Goal: Task Accomplishment & Management: Complete application form

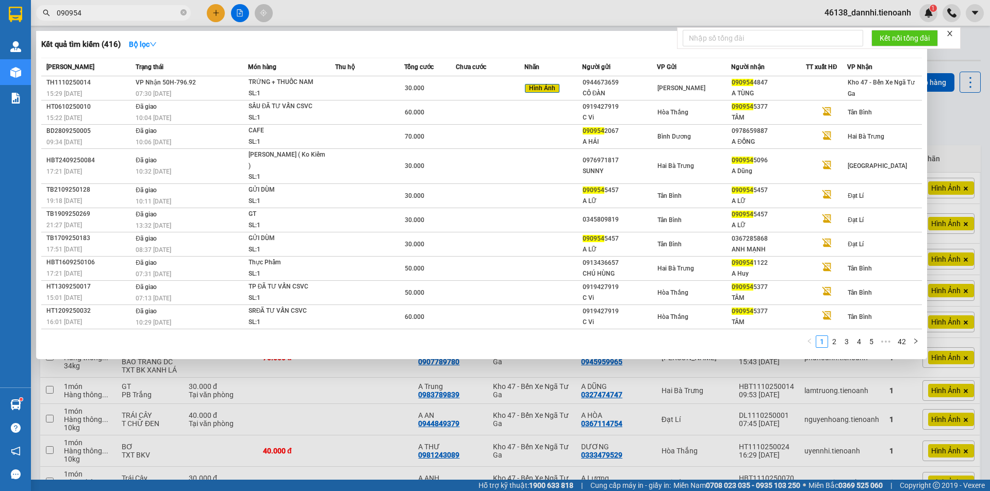
type input "090954"
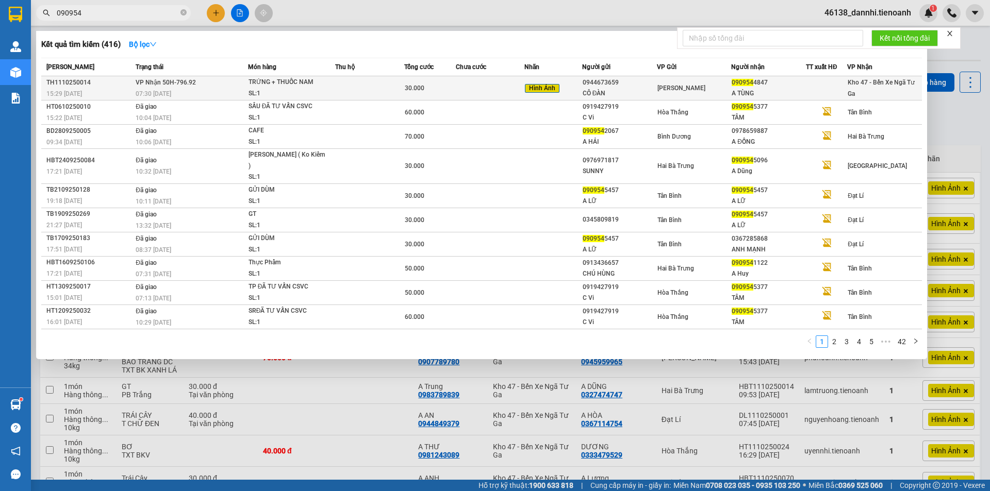
drag, startPoint x: 196, startPoint y: 75, endPoint x: 199, endPoint y: 89, distance: 13.6
click at [199, 89] on table "Mã ĐH Trạng thái Món hàng Thu hộ Tổng cước Chưa cước Nhãn Người gửi VP Gửi Ngườ…" at bounding box center [481, 194] width 880 height 272
click at [199, 89] on div "07:30 [DATE]" at bounding box center [192, 93] width 112 height 11
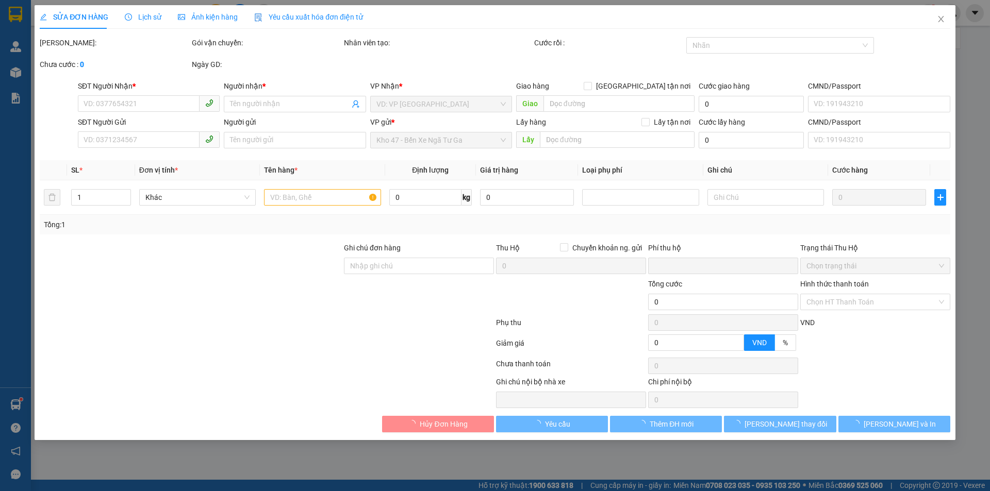
type input "0909544847"
type input "A TÙNG"
type input "0944673659"
type input "CÔ ĐÀN"
type input "0"
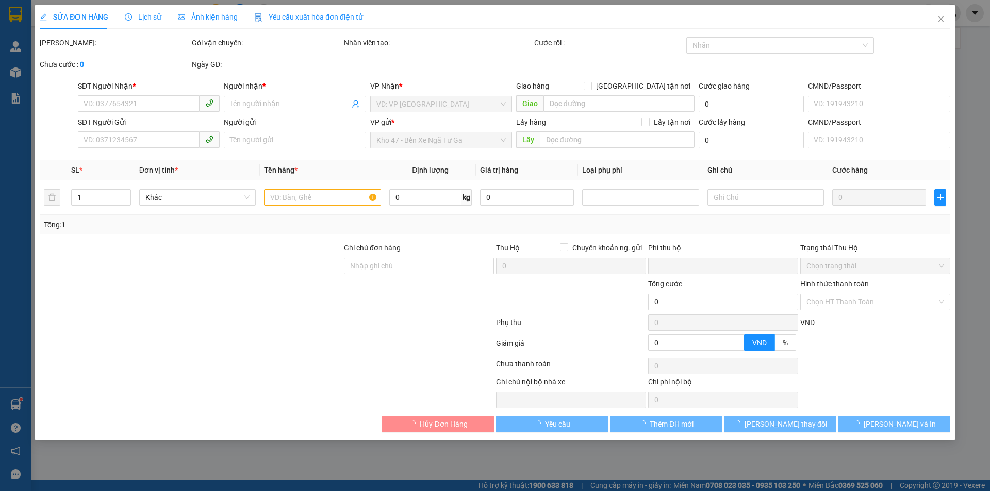
type input "30.000"
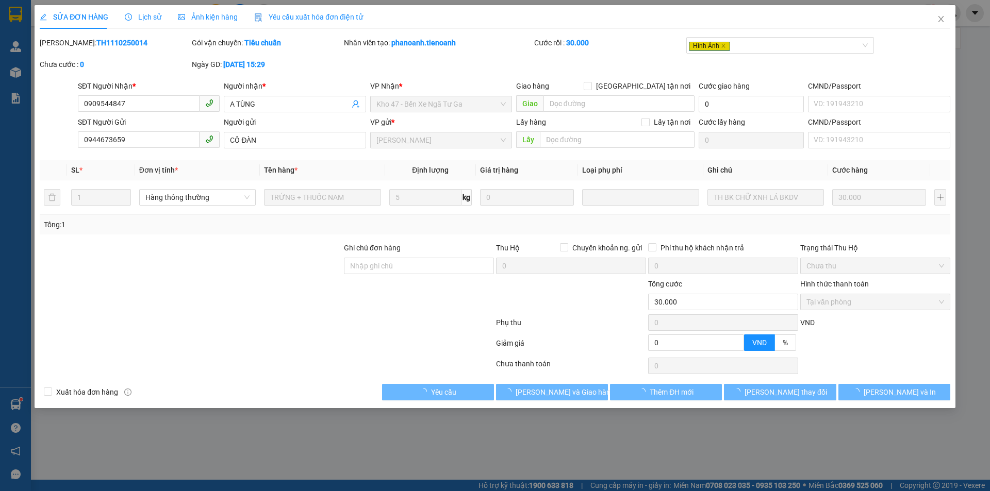
click at [222, 14] on span "Ảnh kiện hàng" at bounding box center [208, 17] width 60 height 8
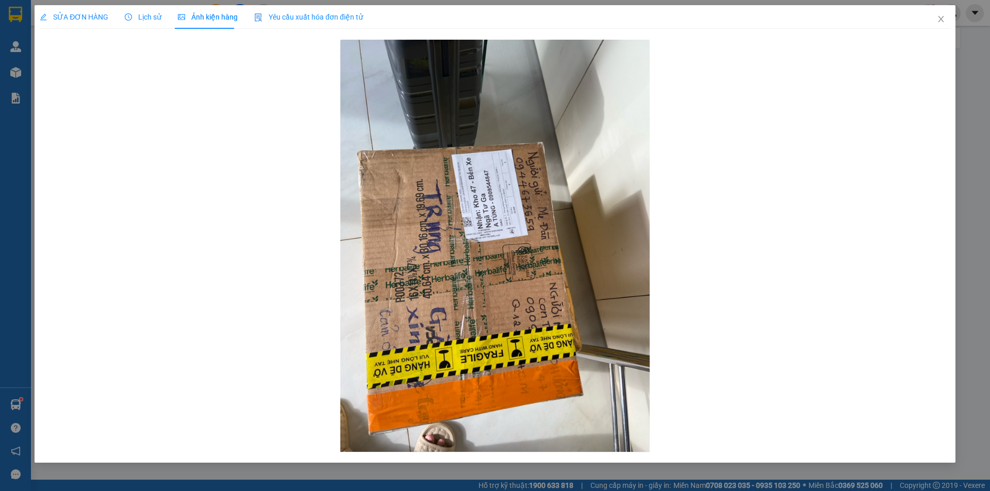
click at [91, 14] on span "SỬA ĐƠN HÀNG" at bounding box center [74, 17] width 69 height 8
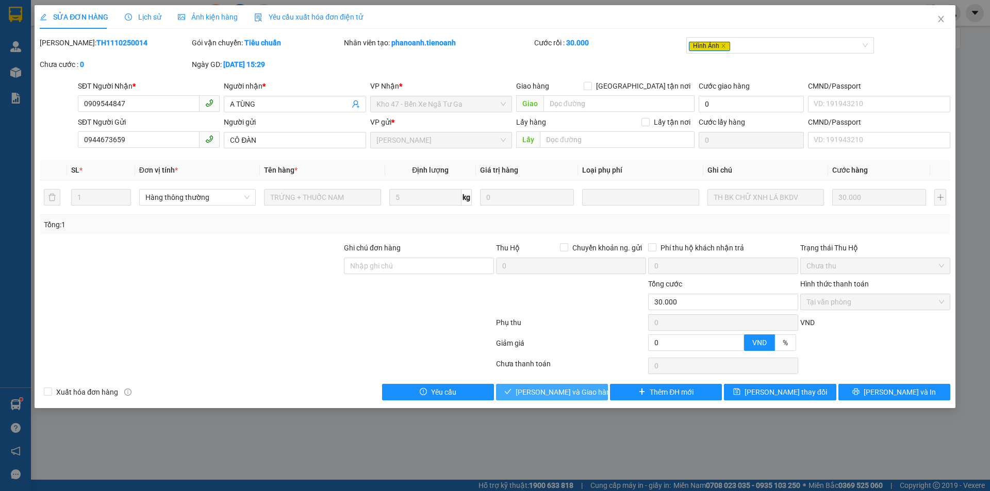
drag, startPoint x: 528, startPoint y: 392, endPoint x: 509, endPoint y: 383, distance: 21.0
click at [528, 392] on button "[PERSON_NAME] và Giao hàng" at bounding box center [552, 392] width 112 height 16
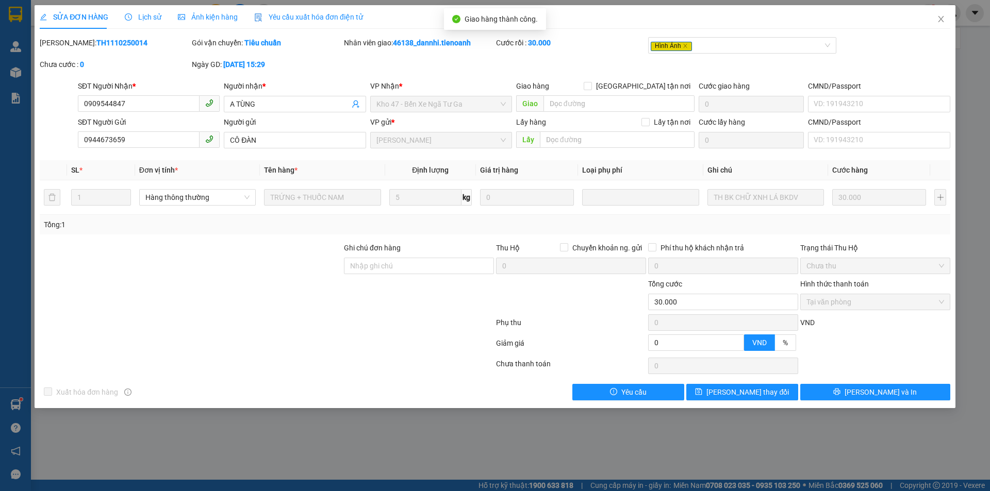
click at [209, 20] on span "Ảnh kiện hàng" at bounding box center [208, 17] width 60 height 8
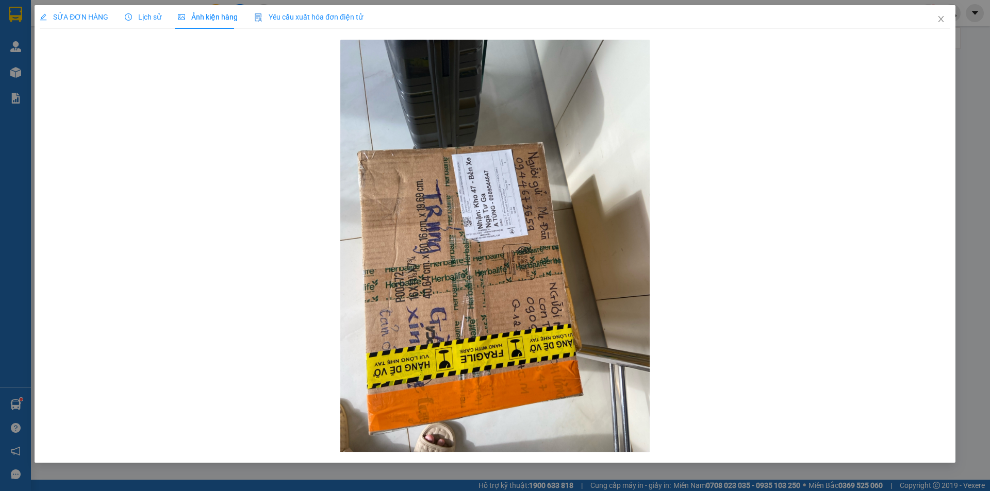
click at [79, 9] on div "SỬA ĐƠN HÀNG" at bounding box center [74, 17] width 69 height 24
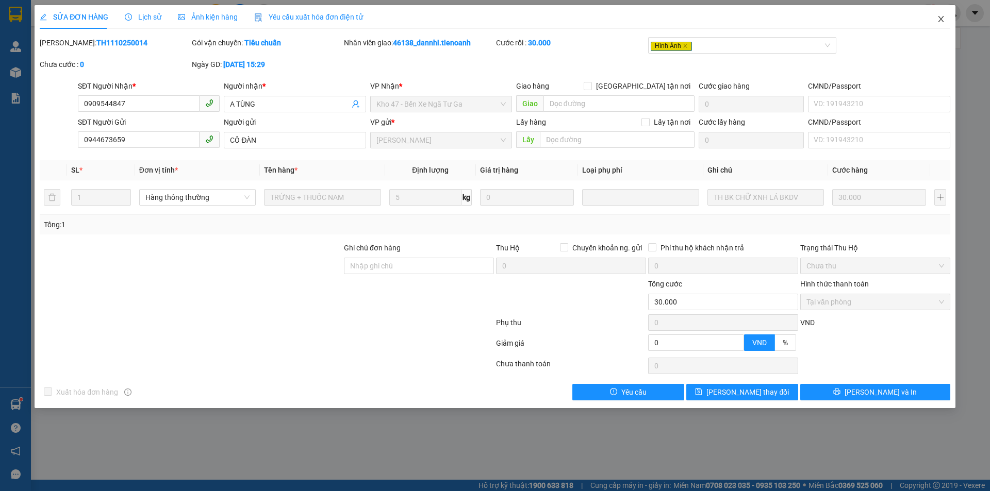
click at [949, 18] on span "Close" at bounding box center [940, 19] width 29 height 29
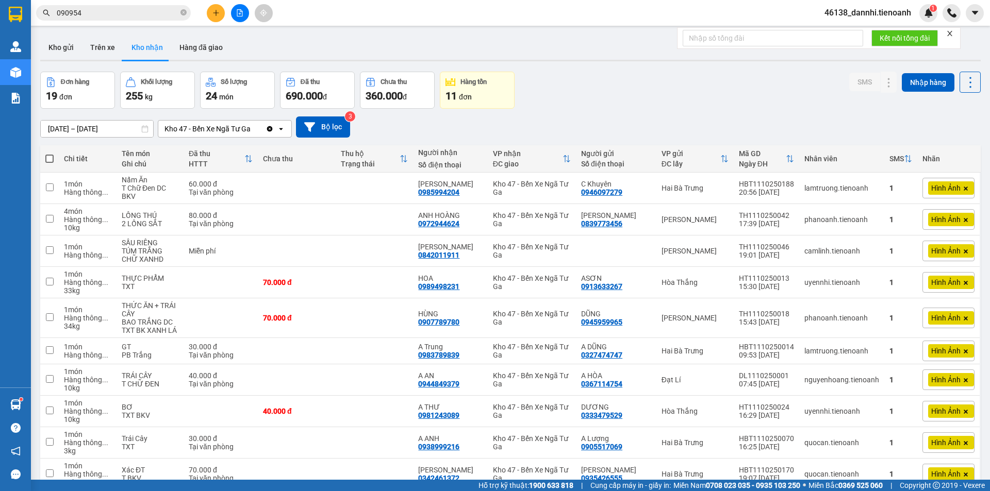
click at [132, 11] on input "090954" at bounding box center [118, 12] width 122 height 11
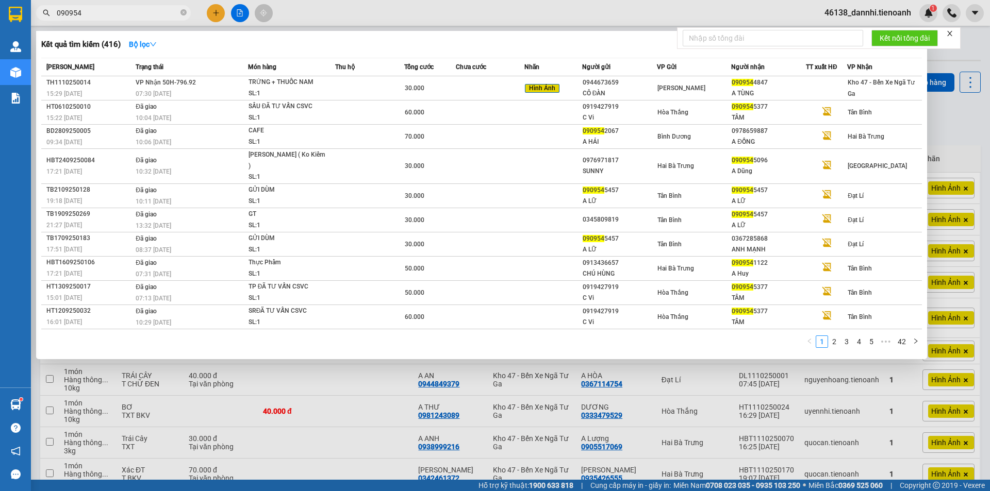
click at [132, 10] on input "090954" at bounding box center [118, 12] width 122 height 11
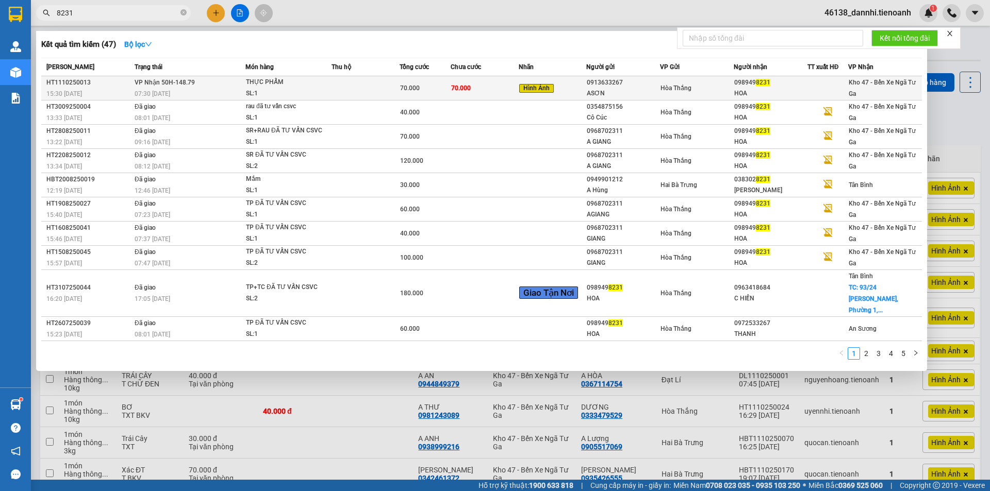
type input "8231"
click at [227, 86] on td "VP Nhận 50H-148.79 07:30 [DATE]" at bounding box center [188, 88] width 113 height 24
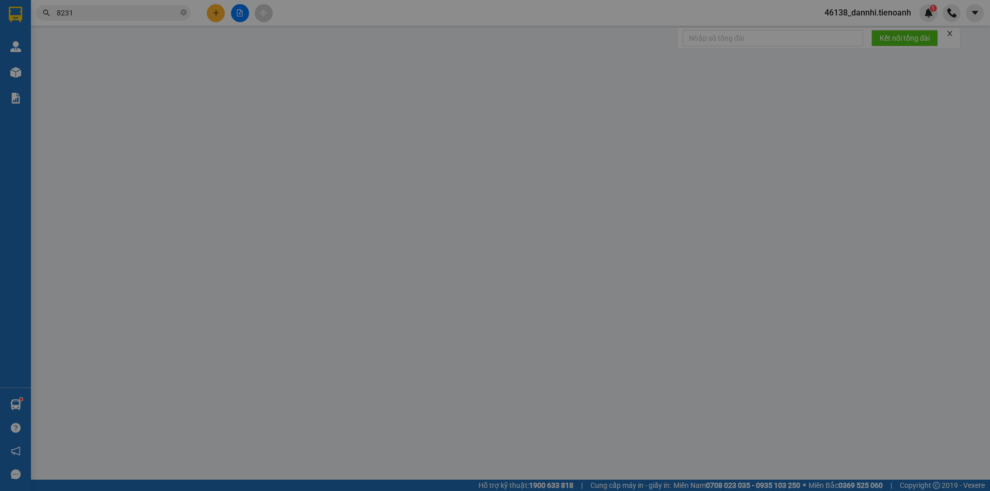
type input "0989498231"
type input "HOA"
type input "0913633267"
type input "ASƠN"
type input "0"
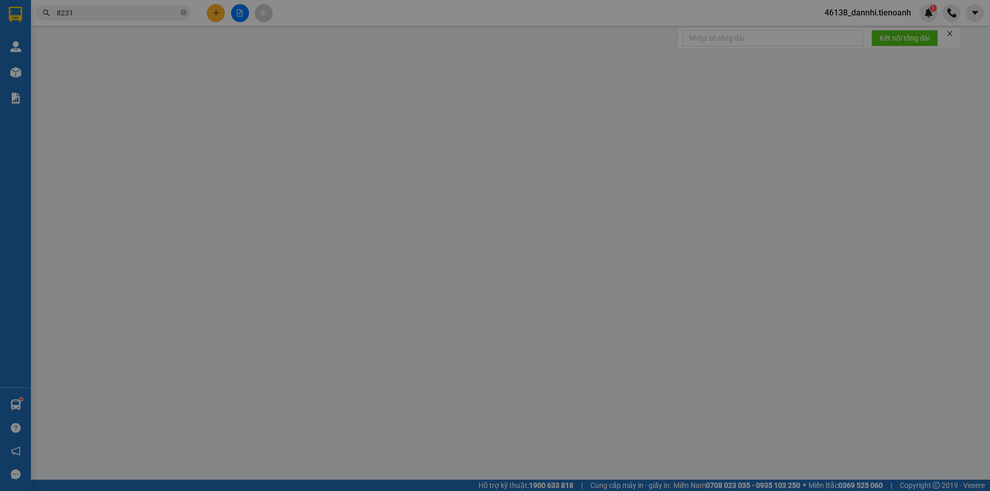
type input "70.000"
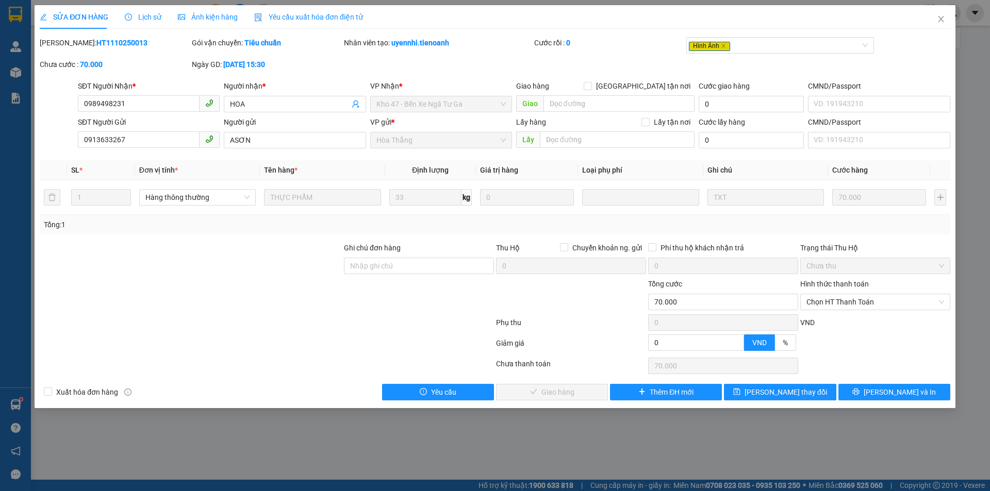
click at [196, 23] on div "Ảnh kiện hàng" at bounding box center [208, 17] width 60 height 24
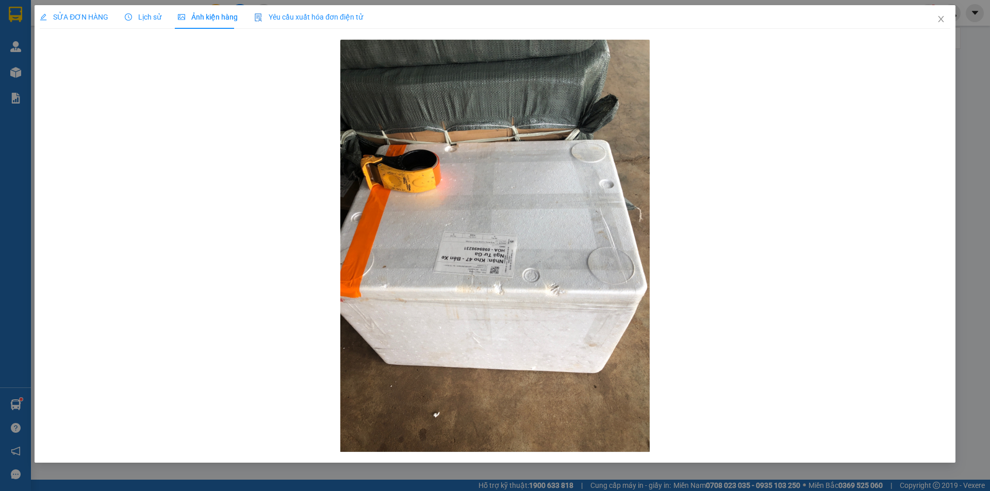
click at [77, 14] on span "SỬA ĐƠN HÀNG" at bounding box center [74, 17] width 69 height 8
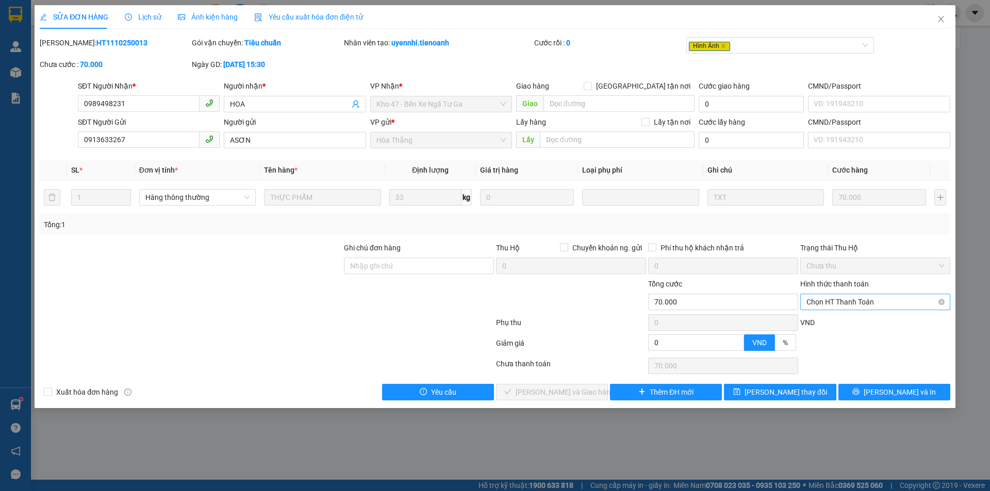
click at [857, 308] on span "Chọn HT Thanh Toán" at bounding box center [875, 301] width 138 height 15
click at [855, 321] on div "Tại văn phòng" at bounding box center [875, 322] width 138 height 11
type input "0"
click at [575, 389] on span "[PERSON_NAME] và Giao hàng" at bounding box center [564, 392] width 99 height 11
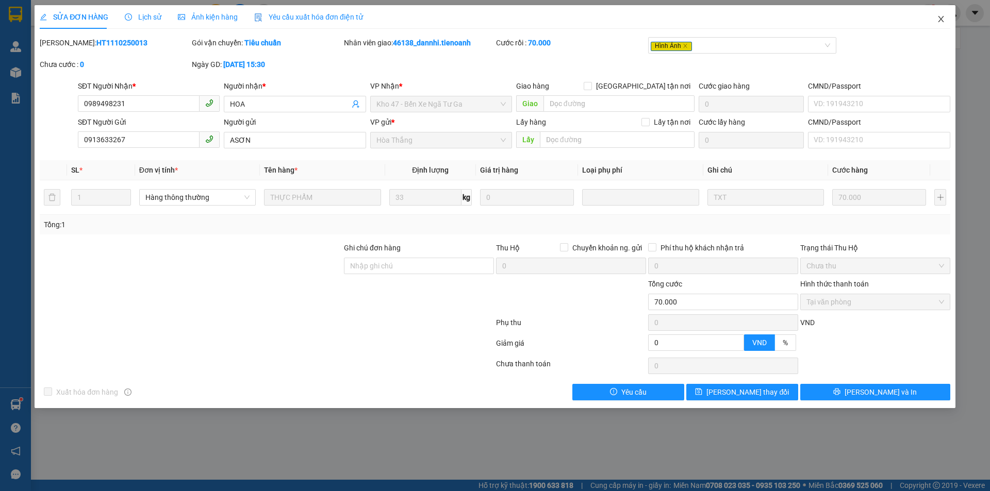
click at [948, 20] on span "Close" at bounding box center [940, 19] width 29 height 29
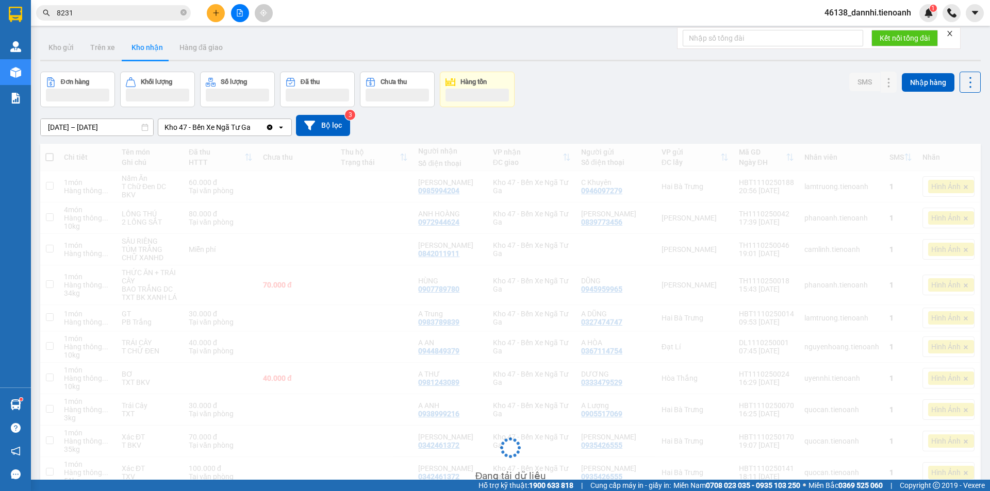
click at [135, 7] on span "8231" at bounding box center [113, 12] width 155 height 15
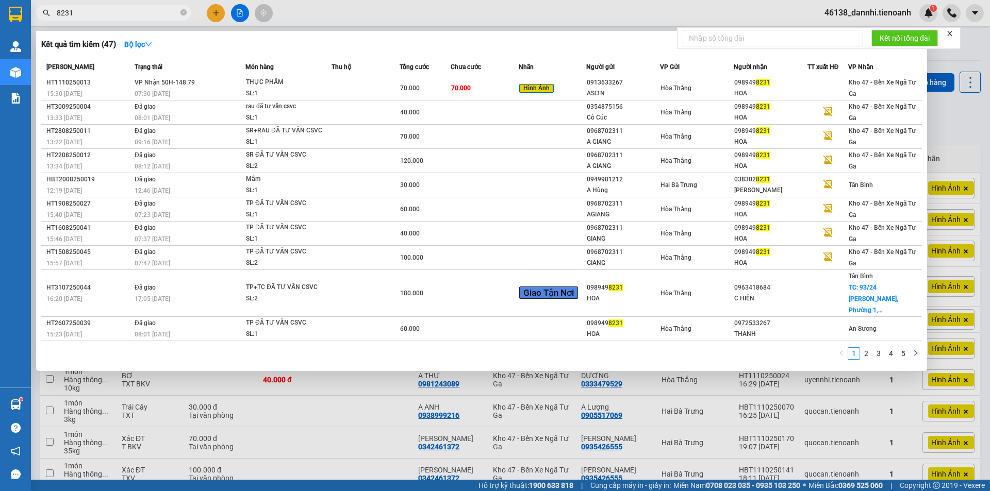
click at [144, 14] on input "8231" at bounding box center [118, 12] width 122 height 11
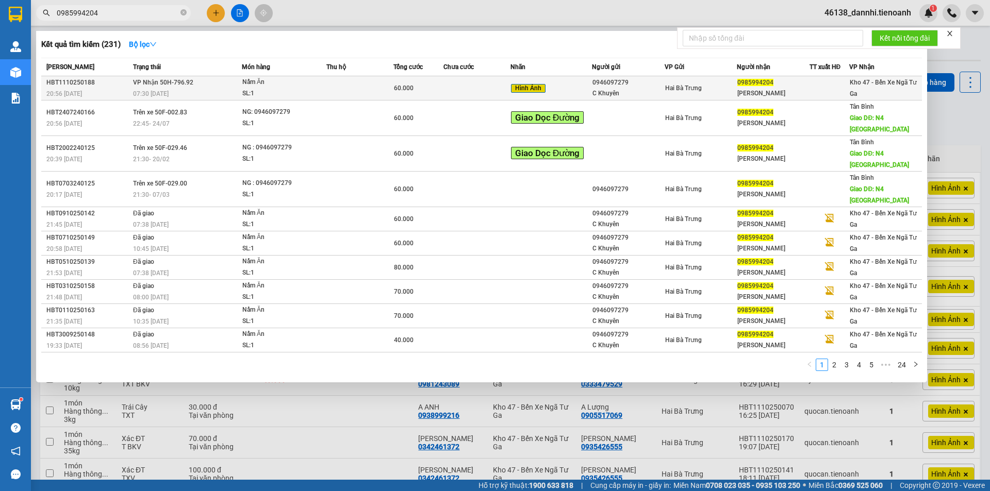
type input "0985994204"
click at [274, 86] on div "Nấm Ăn" at bounding box center [280, 82] width 77 height 11
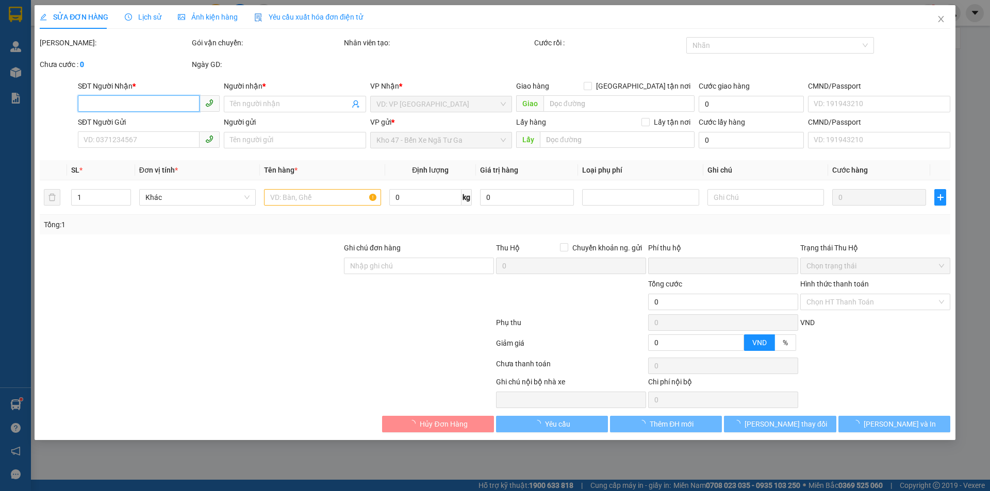
type input "0985994204"
type input "[PERSON_NAME]"
type input "0946097279"
type input "C Khuyên"
type input "0"
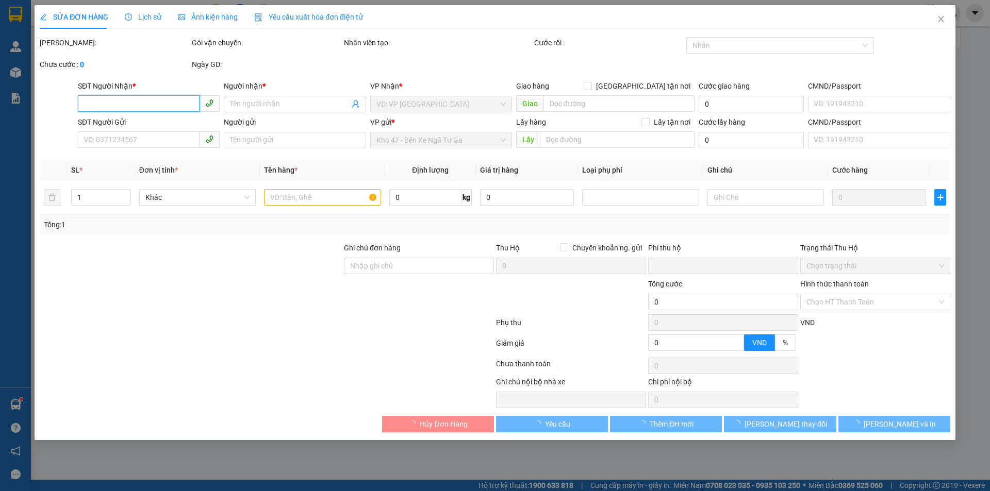
type input "60.000"
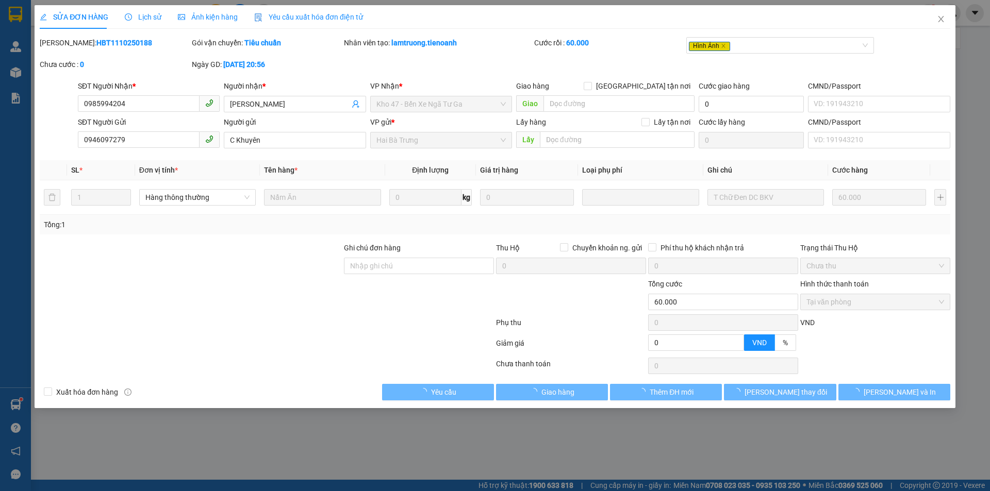
click at [190, 23] on div "Ảnh kiện hàng" at bounding box center [208, 17] width 60 height 24
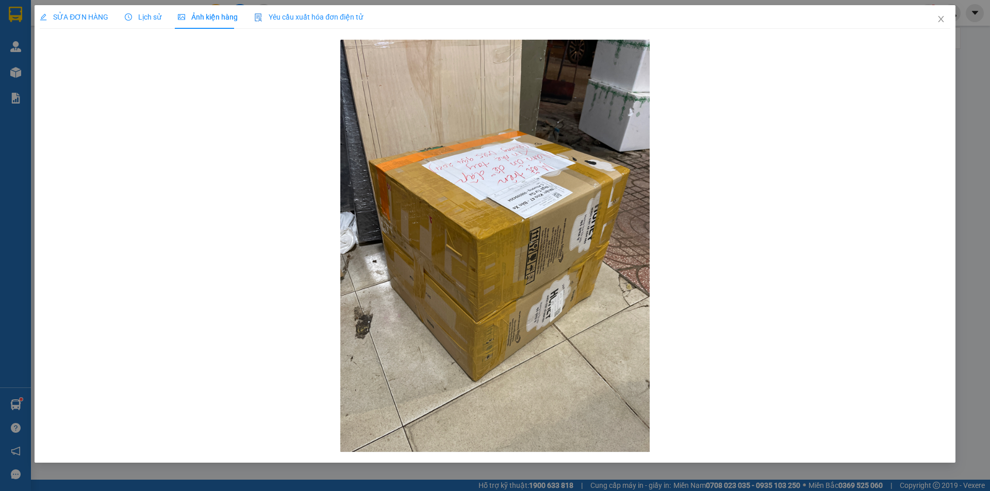
click at [88, 14] on span "SỬA ĐƠN HÀNG" at bounding box center [74, 17] width 69 height 8
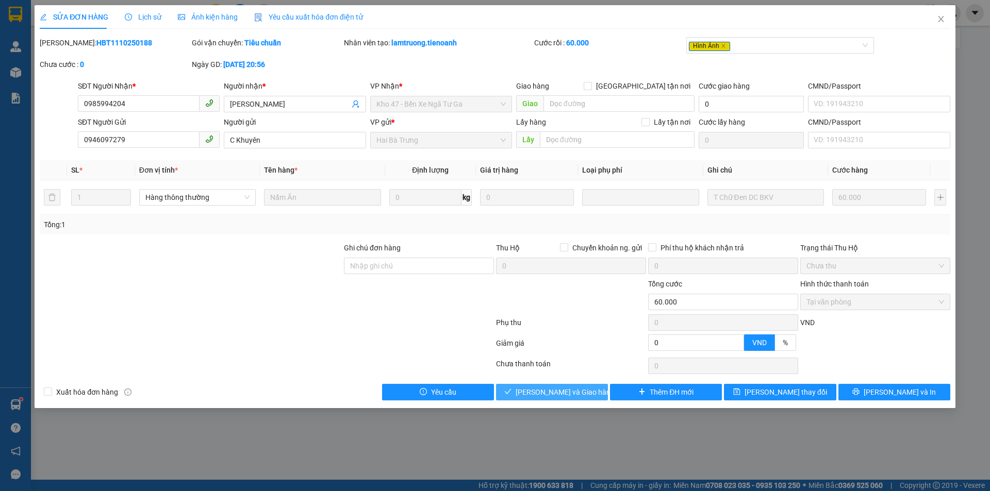
drag, startPoint x: 554, startPoint y: 392, endPoint x: 549, endPoint y: 395, distance: 5.6
click at [553, 392] on span "[PERSON_NAME] và Giao hàng" at bounding box center [564, 392] width 99 height 11
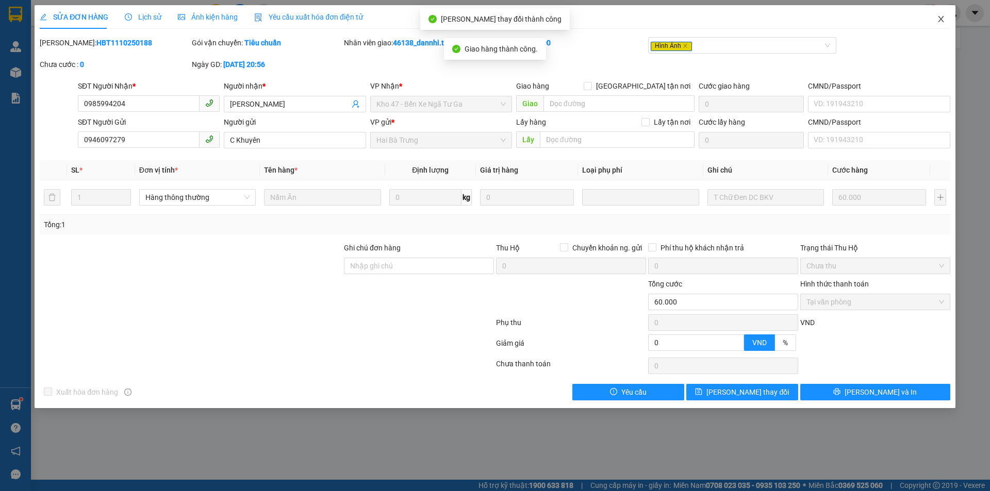
click at [940, 22] on icon "close" at bounding box center [940, 19] width 8 height 8
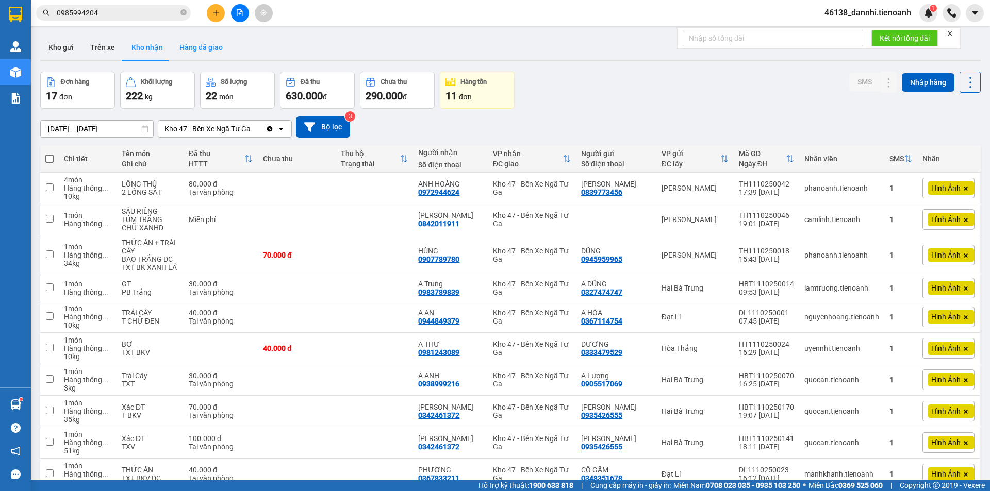
click at [196, 52] on button "Hàng đã giao" at bounding box center [201, 47] width 60 height 25
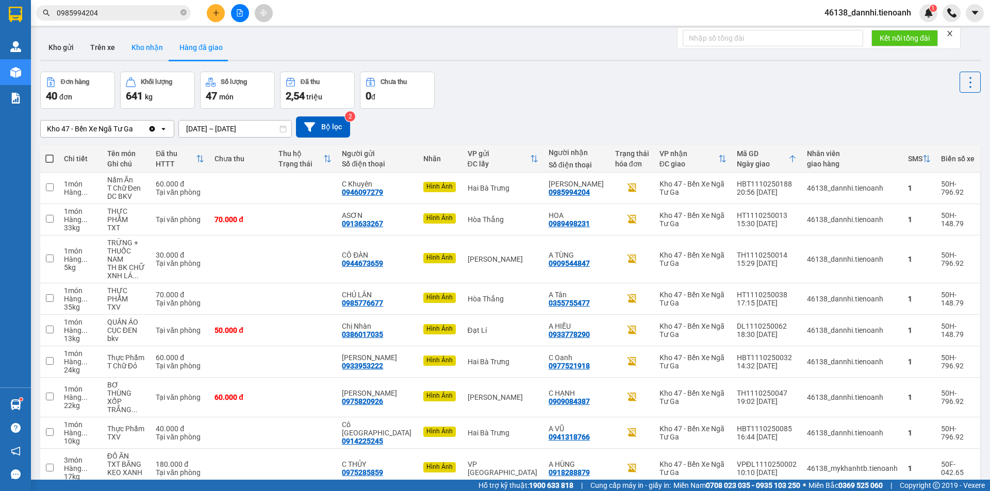
click at [145, 54] on button "Kho nhận" at bounding box center [147, 47] width 48 height 25
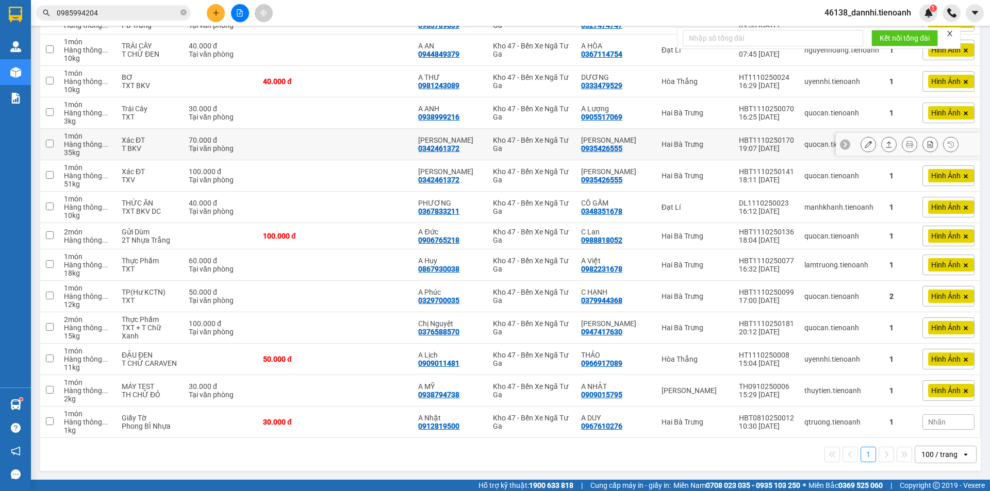
scroll to position [267, 0]
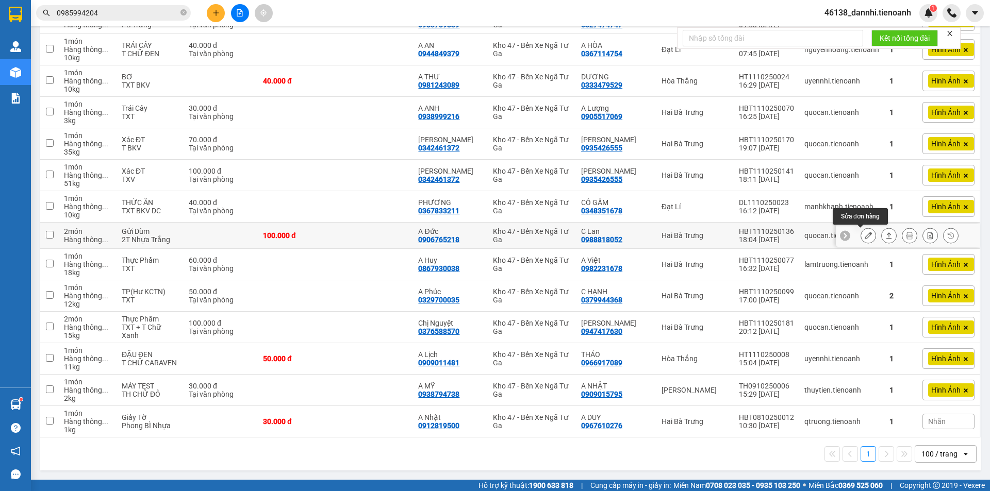
click at [864, 238] on icon at bounding box center [867, 235] width 7 height 7
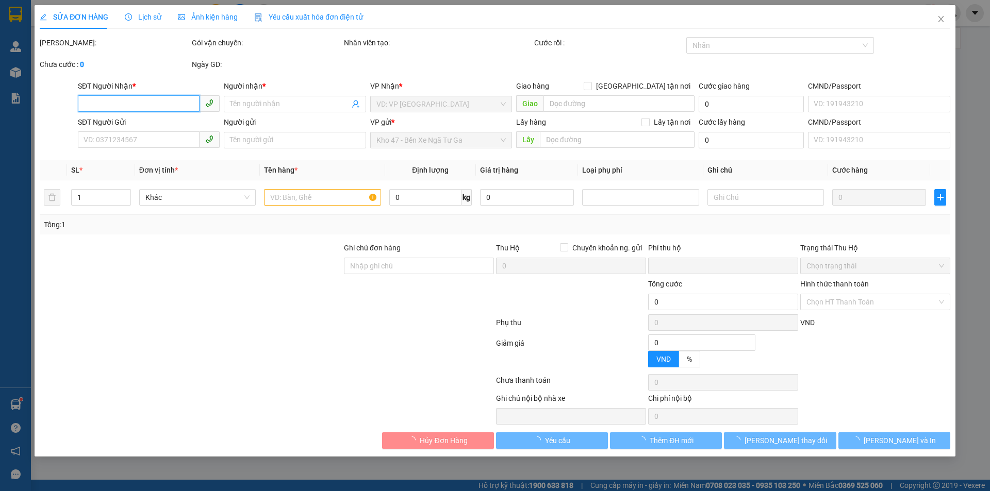
type input "0906765218"
type input "A Đức"
type input "0988818052"
type input "C Lan"
type input "0"
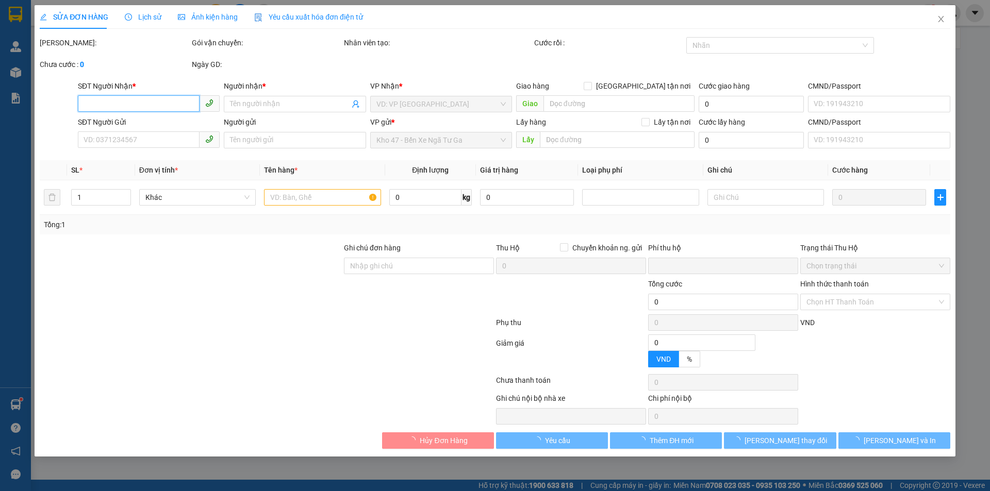
type input "100.000"
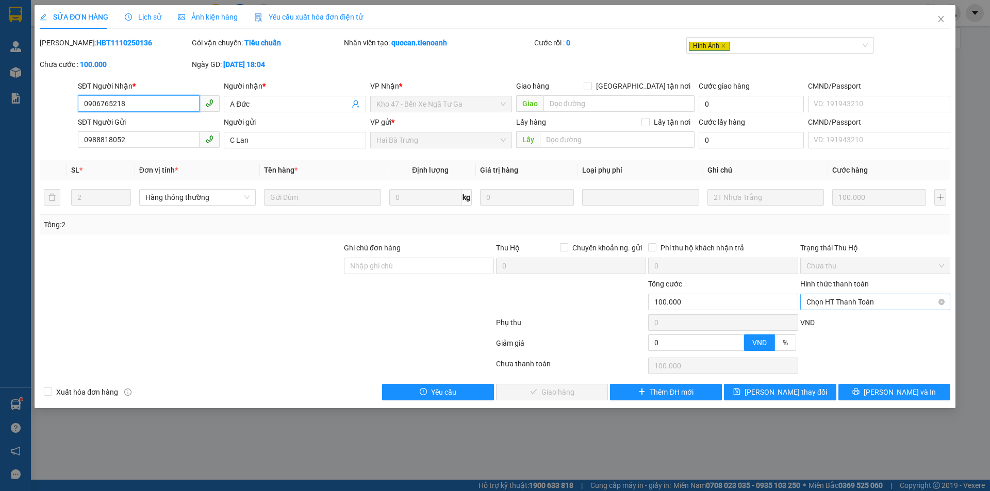
click at [821, 308] on span "Chọn HT Thanh Toán" at bounding box center [875, 301] width 138 height 15
click at [824, 317] on div "Tại văn phòng" at bounding box center [875, 322] width 138 height 11
type input "0"
click at [554, 400] on button "[PERSON_NAME] và Giao hàng" at bounding box center [552, 392] width 112 height 16
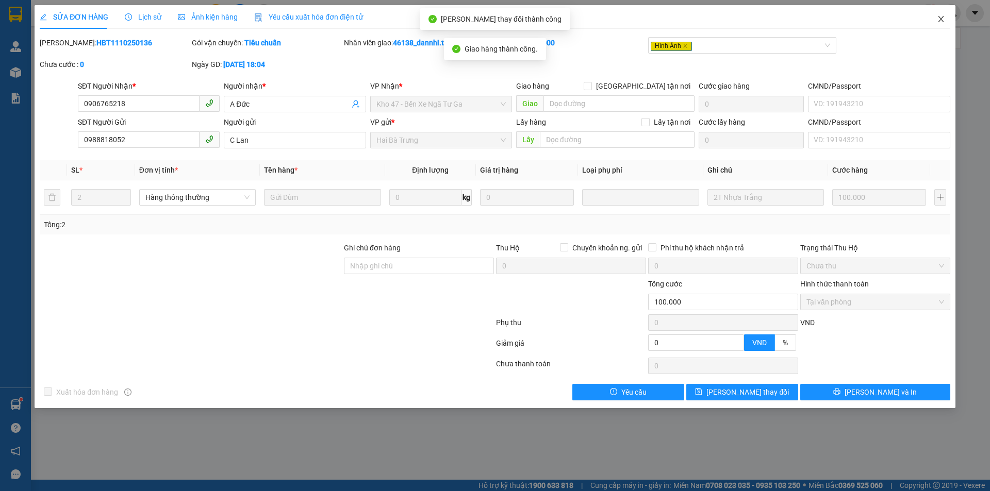
click at [938, 23] on icon "close" at bounding box center [940, 19] width 8 height 8
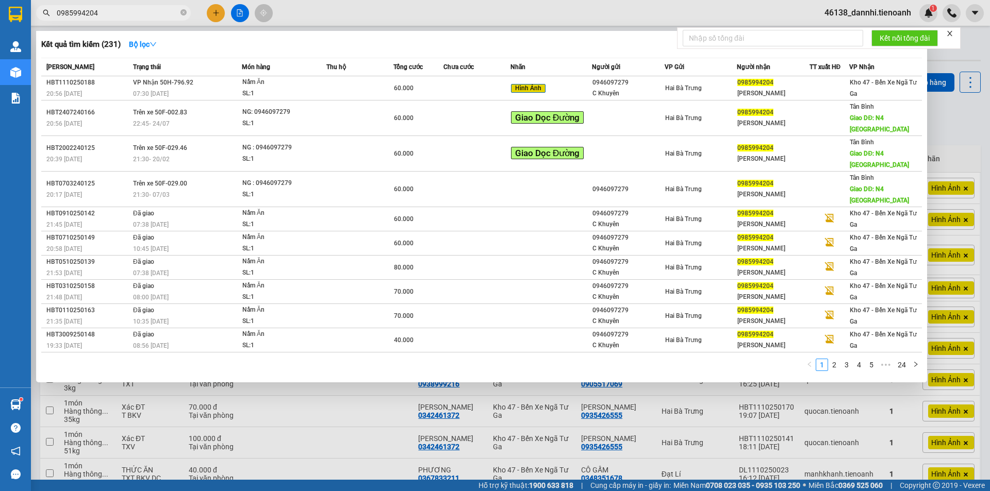
click at [166, 16] on input "0985994204" at bounding box center [118, 12] width 122 height 11
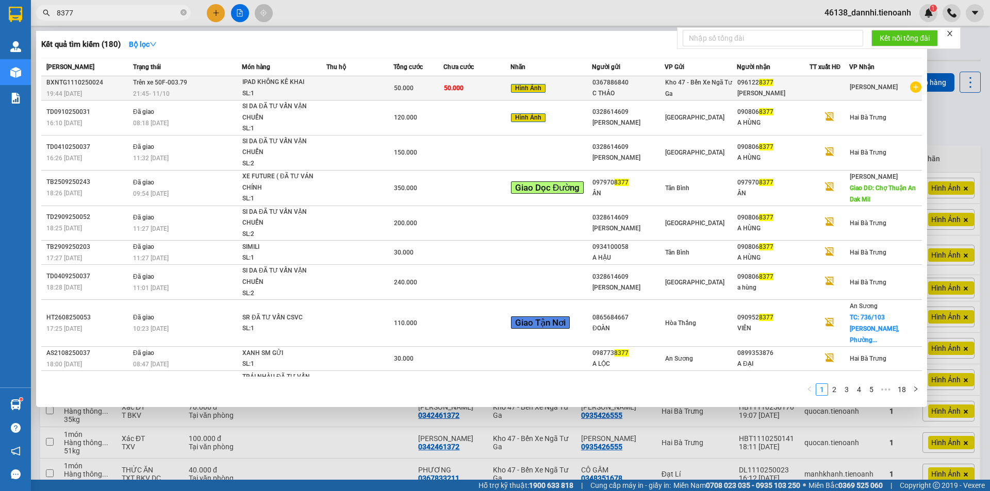
type input "8377"
click at [258, 87] on div "IPAD KHÔNG KÊ KHAI" at bounding box center [280, 82] width 77 height 11
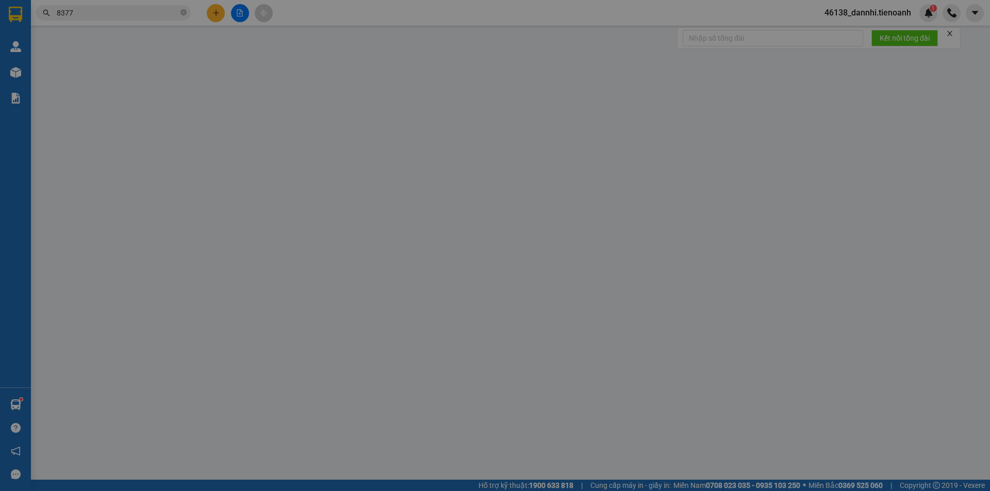
type input "0961228377"
type input "[PERSON_NAME]"
type input "0367886840"
type input "C THẢO"
type input "0"
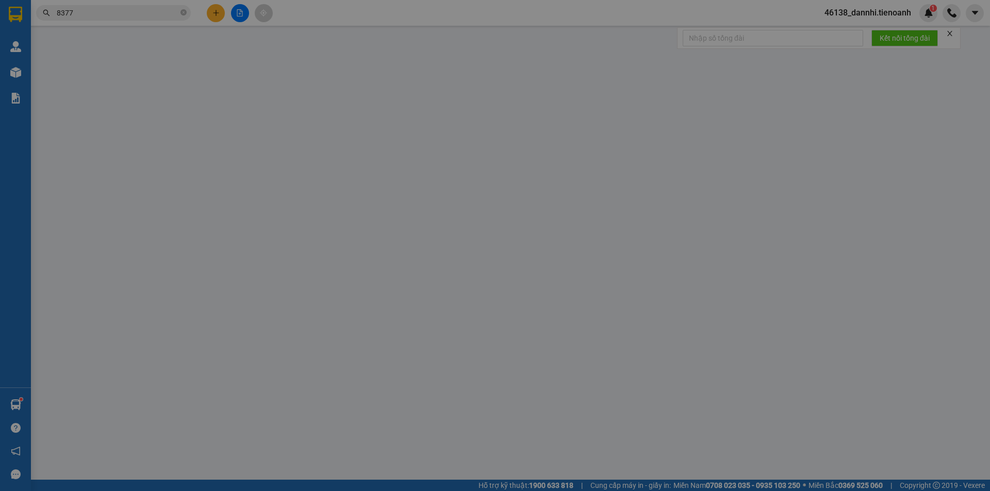
type input "50.000"
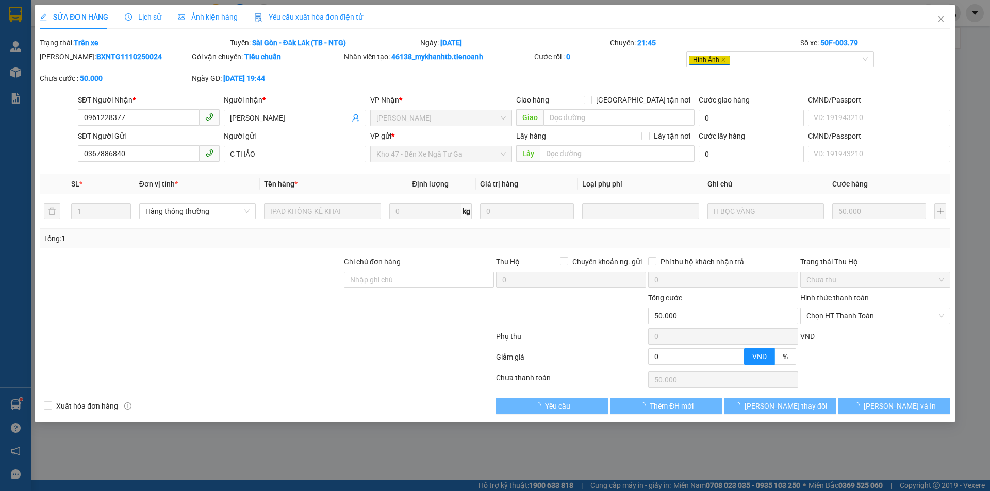
click at [170, 19] on div "SỬA ĐƠN HÀNG Lịch sử Ảnh kiện hàng Yêu cầu xuất hóa đơn điện tử" at bounding box center [201, 17] width 323 height 24
click at [182, 19] on icon "picture" at bounding box center [181, 17] width 7 height 6
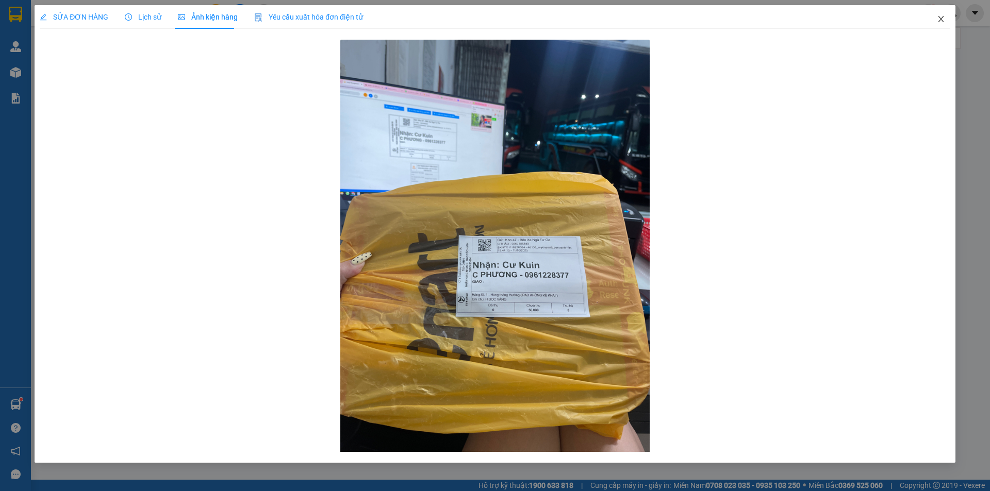
click at [944, 14] on span "Close" at bounding box center [940, 19] width 29 height 29
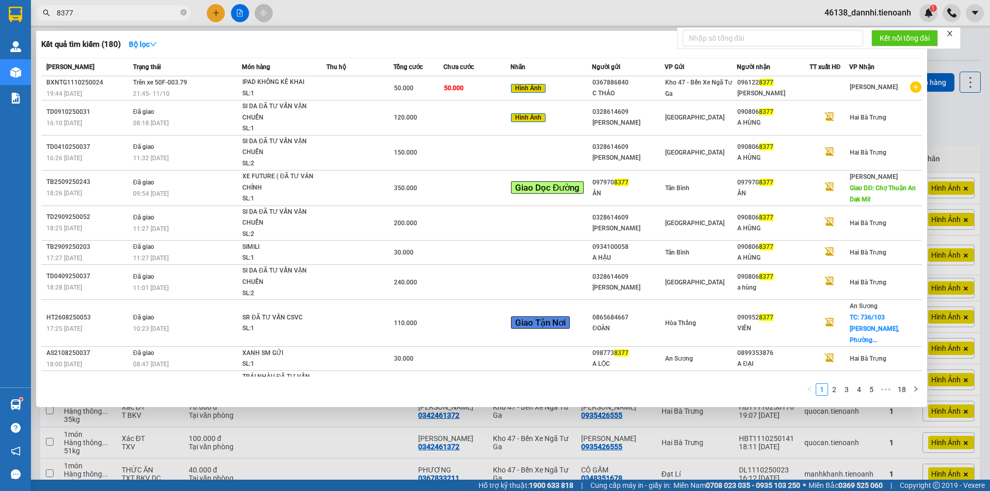
click at [172, 14] on input "8377" at bounding box center [118, 12] width 122 height 11
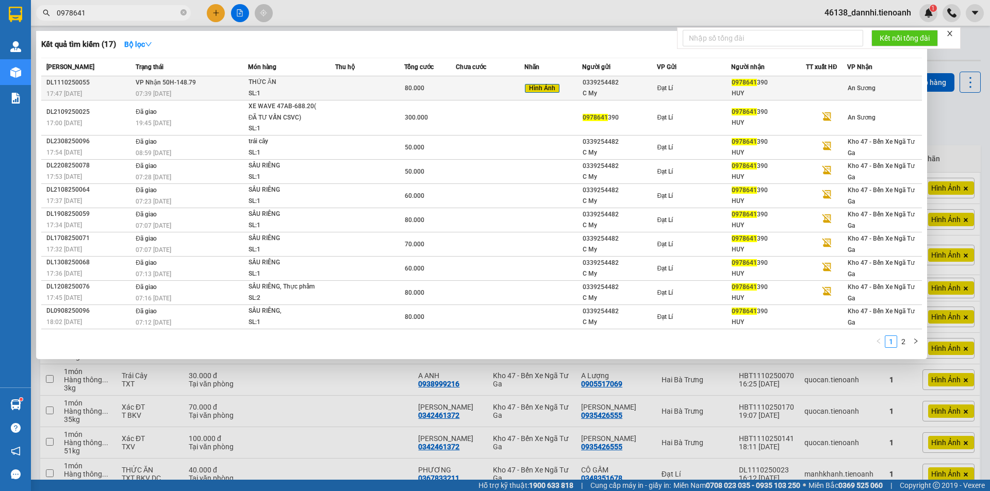
type input "0978641"
click at [300, 85] on div "THỨC ĂN" at bounding box center [286, 82] width 77 height 11
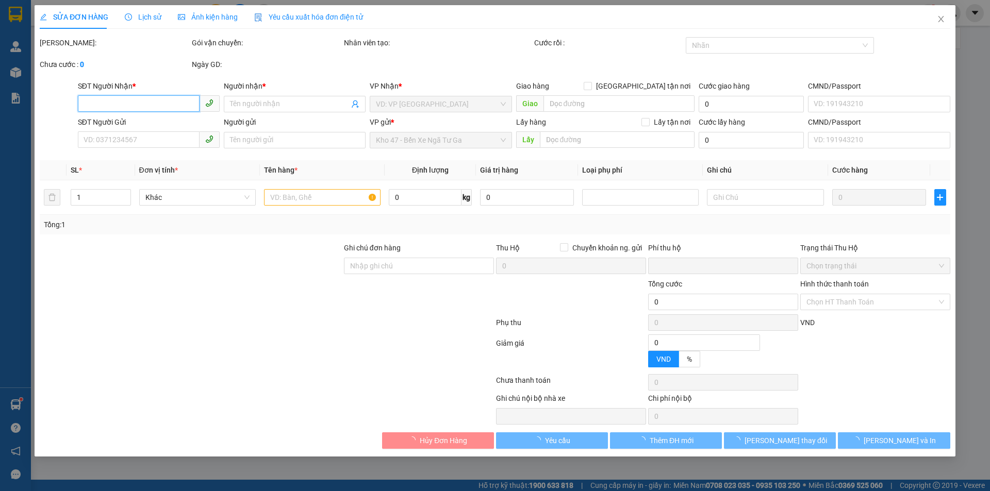
type input "0978641390"
type input "HUY"
type input "0339254482"
type input "C My"
type input "0"
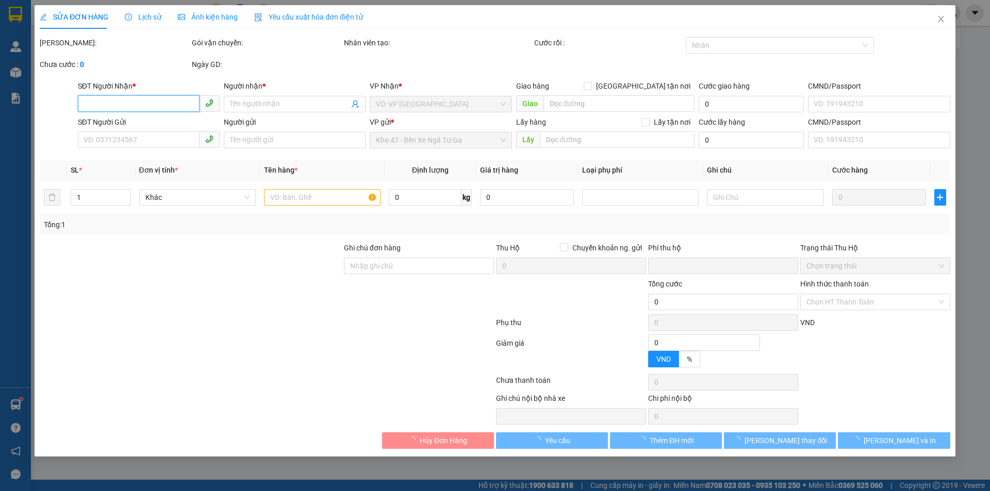
type input "80.000"
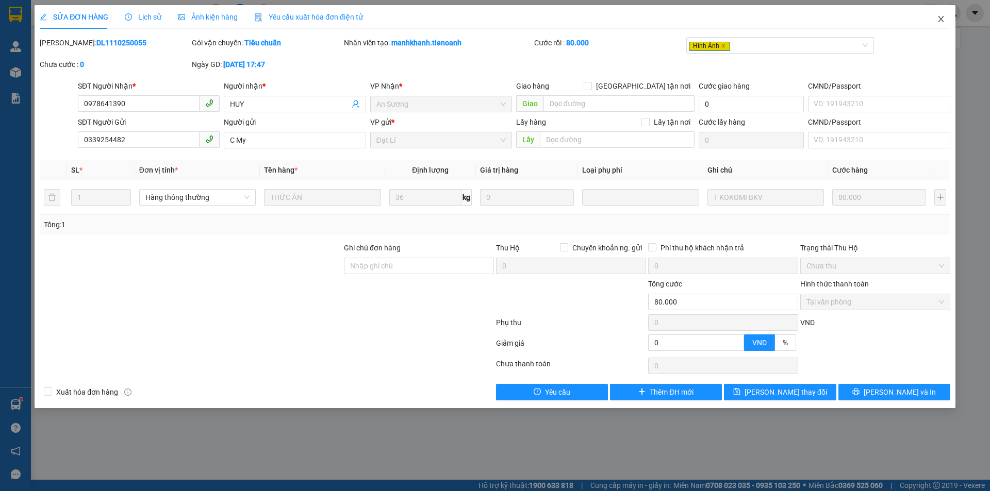
click at [945, 21] on span "Close" at bounding box center [940, 19] width 29 height 29
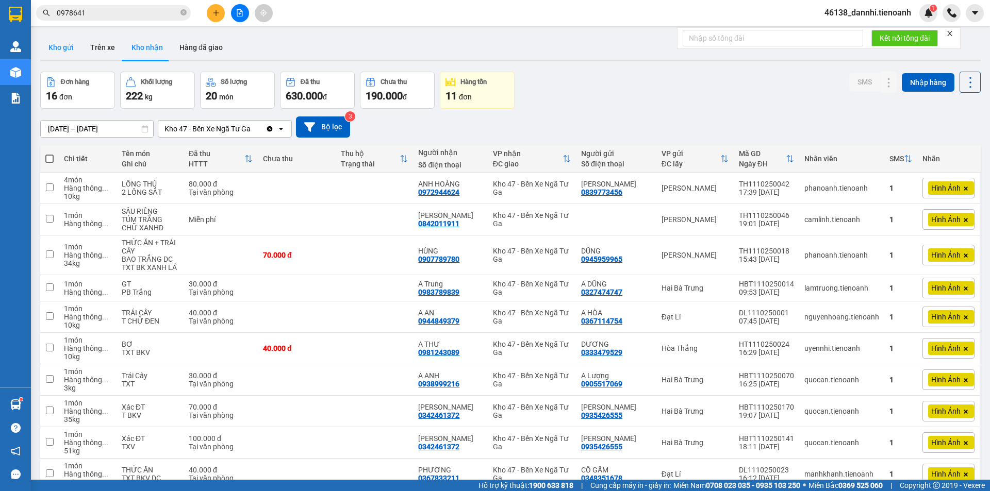
click at [64, 47] on button "Kho gửi" at bounding box center [61, 47] width 42 height 25
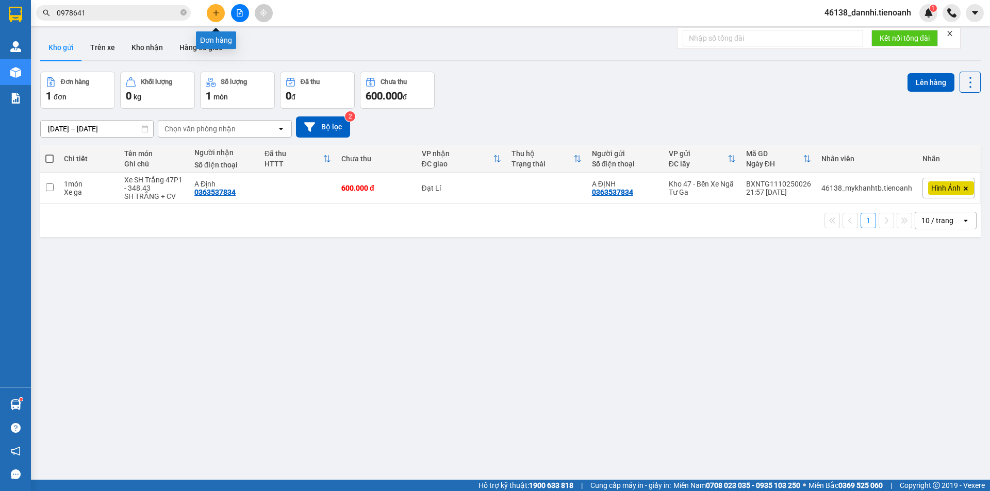
click at [221, 14] on button at bounding box center [216, 13] width 18 height 18
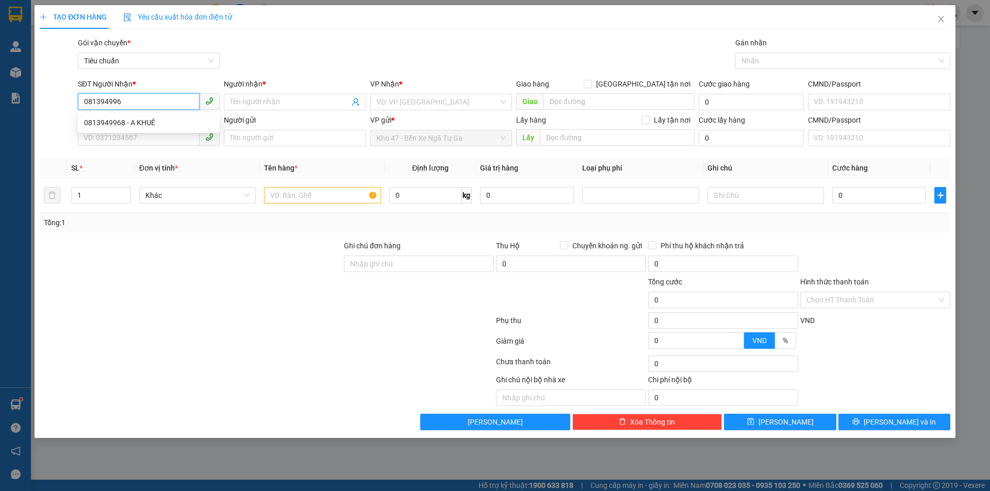
type input "0813949968"
click at [186, 127] on div "0813949968 - A KHUÊ" at bounding box center [148, 122] width 129 height 11
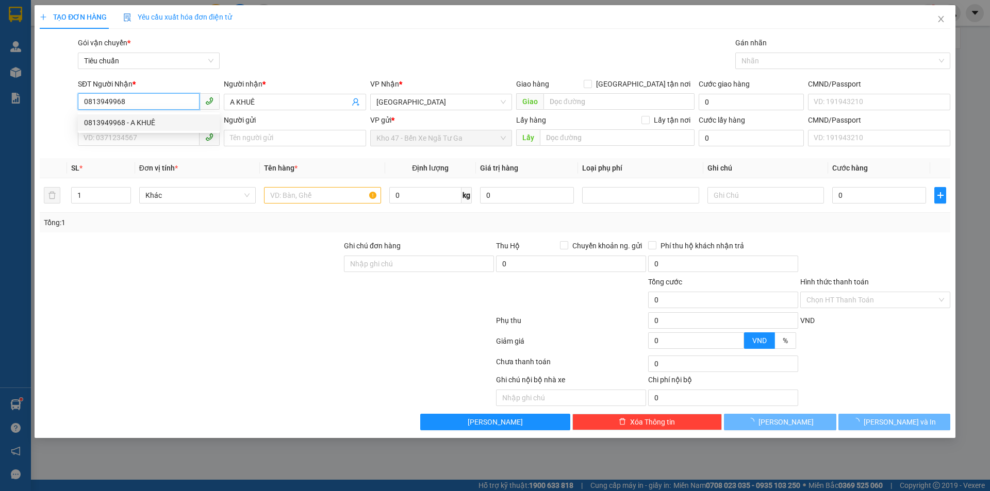
type input "A KHUÊ"
type input "400.000"
type input "0813949968"
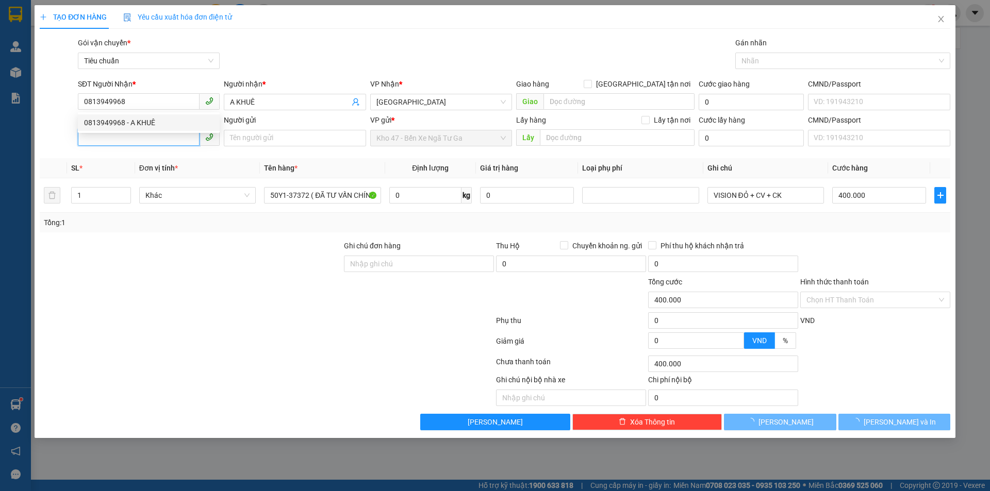
click at [185, 138] on input "SĐT Người Gửi" at bounding box center [139, 137] width 122 height 16
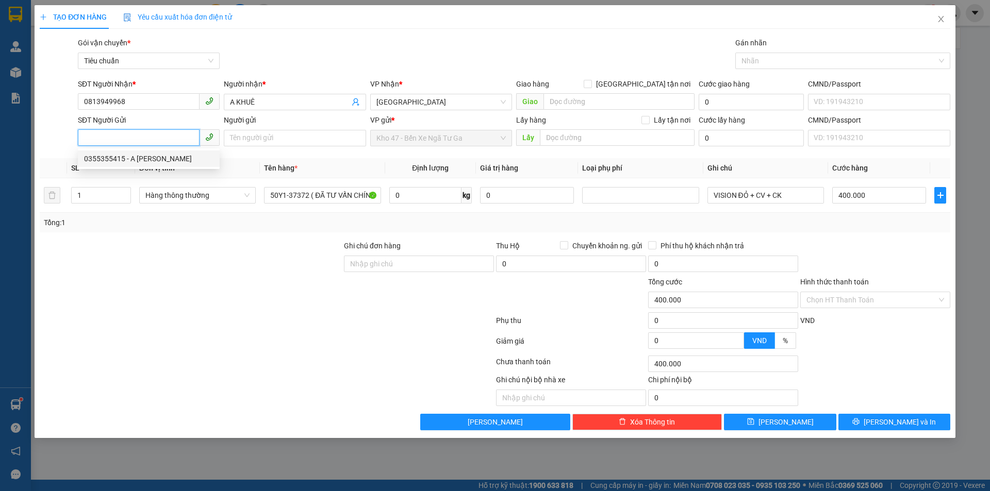
click at [181, 161] on div "0355355415 - A [PERSON_NAME]" at bounding box center [148, 158] width 129 height 11
type input "0355355415"
type input "A [PERSON_NAME]"
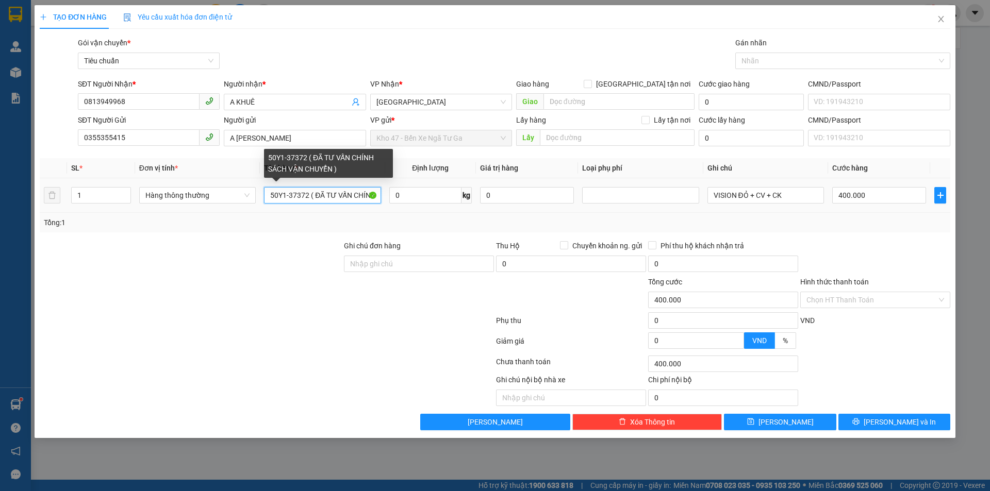
click at [299, 194] on input "50Y1-37372 ( ĐÃ TƯ VẤN CHÍNH SÁCH VẬN CHUYỂN )" at bounding box center [322, 195] width 116 height 16
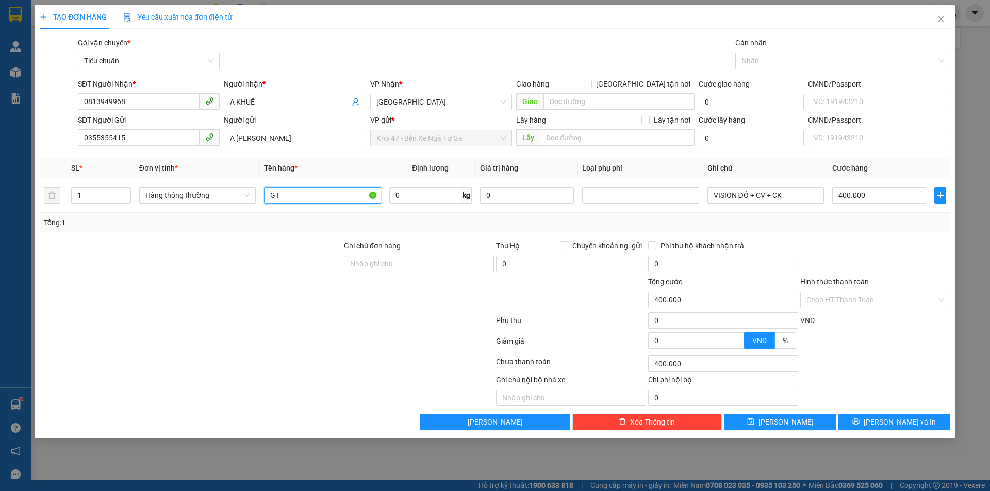
type input "GT"
click at [302, 259] on div at bounding box center [191, 258] width 304 height 36
drag, startPoint x: 791, startPoint y: 198, endPoint x: 629, endPoint y: 223, distance: 163.7
click at [629, 223] on div "SL * Đơn vị tính * Tên hàng * Định lượng Giá trị hàng Loại phụ phí Ghi chú Cước…" at bounding box center [495, 195] width 910 height 74
type input "CỤC DẸP ĐEN"
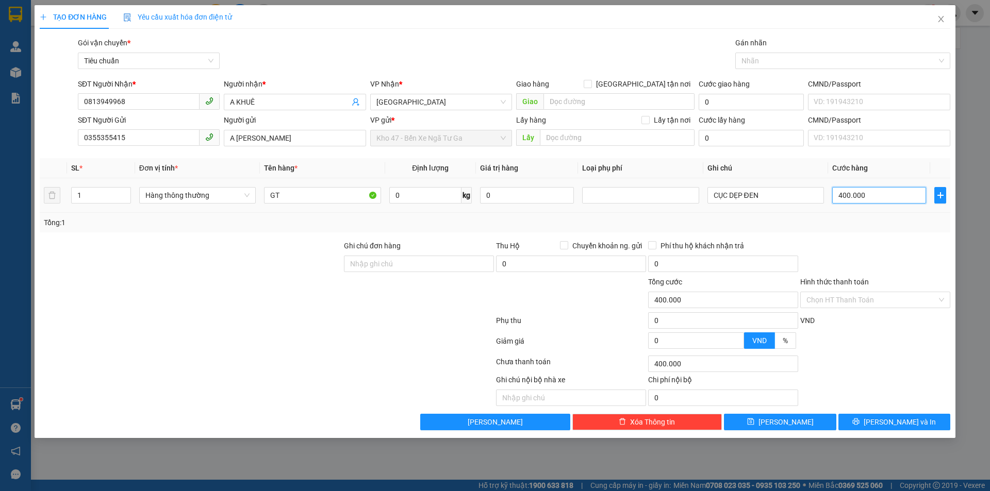
click at [877, 194] on input "400.000" at bounding box center [879, 195] width 94 height 16
type input "3"
type input "30"
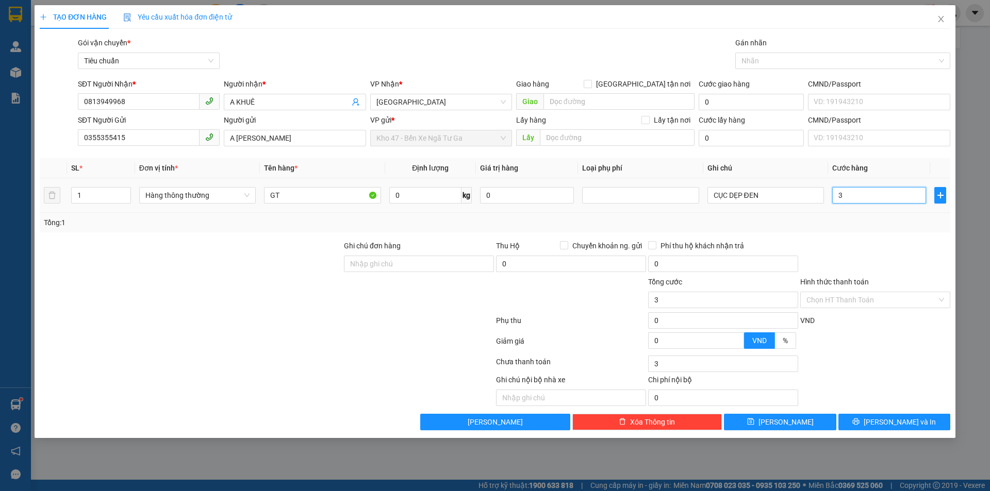
type input "30"
type input "30.000"
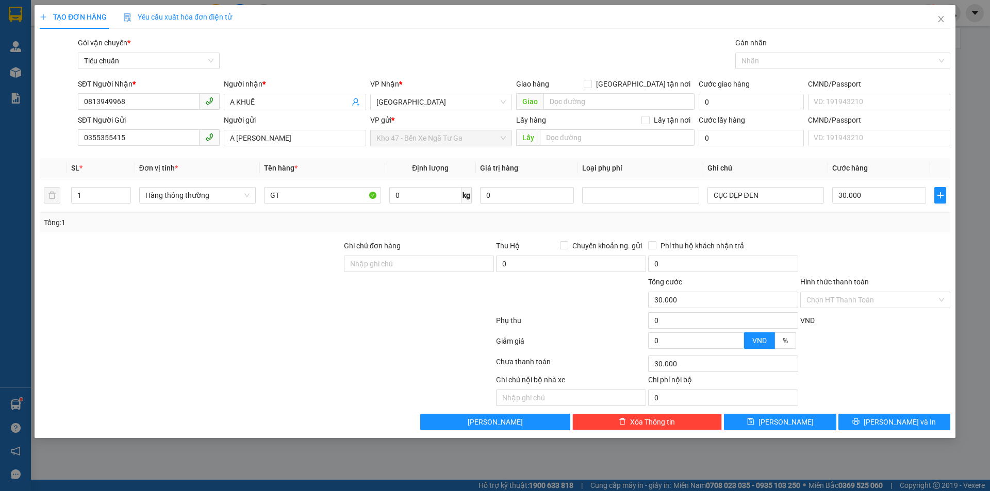
click at [891, 270] on div at bounding box center [875, 258] width 152 height 36
click at [869, 305] on input "Hình thức thanh toán" at bounding box center [871, 299] width 130 height 15
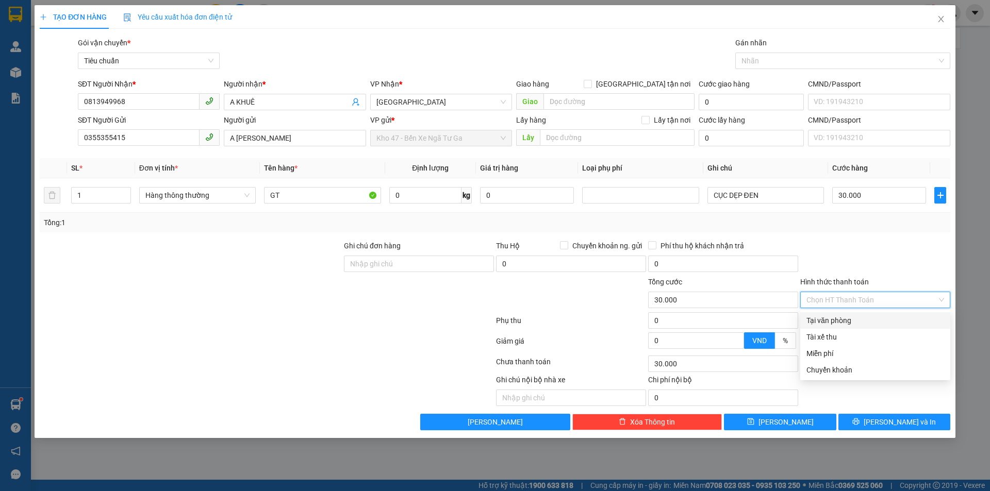
click at [860, 323] on div "Tại văn phòng" at bounding box center [875, 320] width 138 height 11
type input "0"
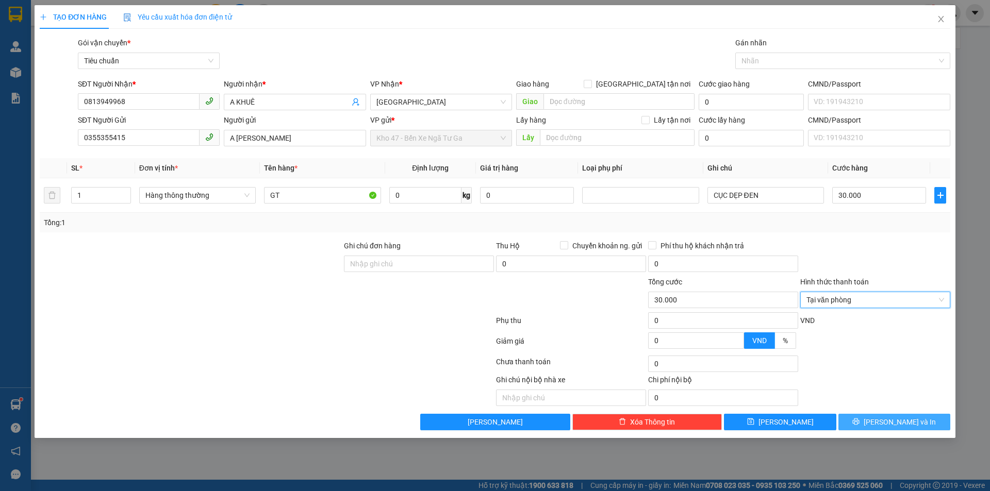
click at [880, 416] on button "[PERSON_NAME] và In" at bounding box center [894, 422] width 112 height 16
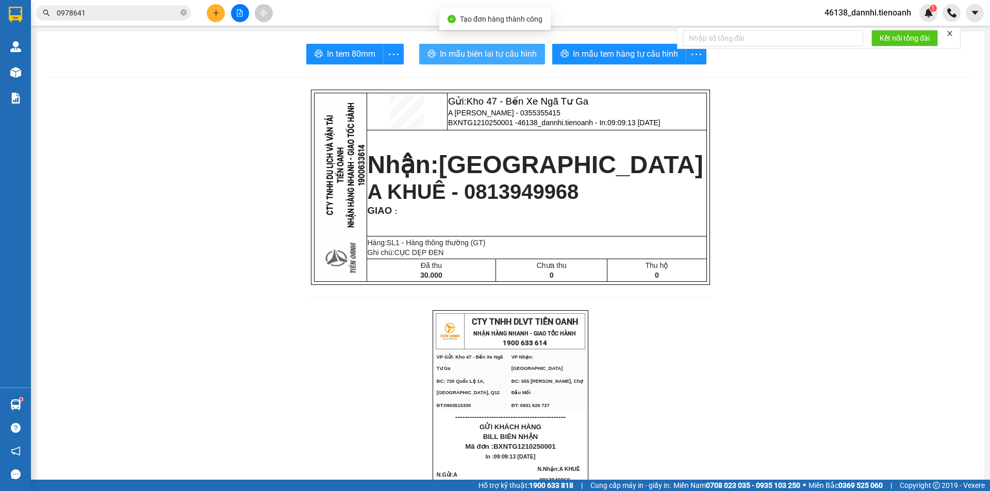
click at [452, 58] on span "In mẫu biên lai tự cấu hình" at bounding box center [488, 53] width 97 height 13
click at [515, 56] on span "In mẫu biên lai tự cấu hình" at bounding box center [488, 53] width 97 height 13
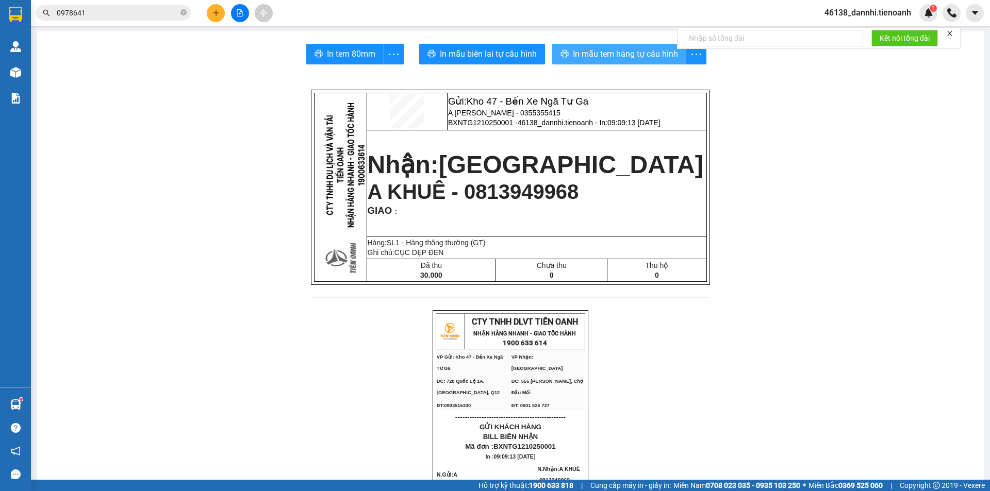
drag, startPoint x: 607, startPoint y: 43, endPoint x: 604, endPoint y: 51, distance: 8.3
click at [604, 51] on span "In mẫu tem hàng tự cấu hình" at bounding box center [625, 53] width 105 height 13
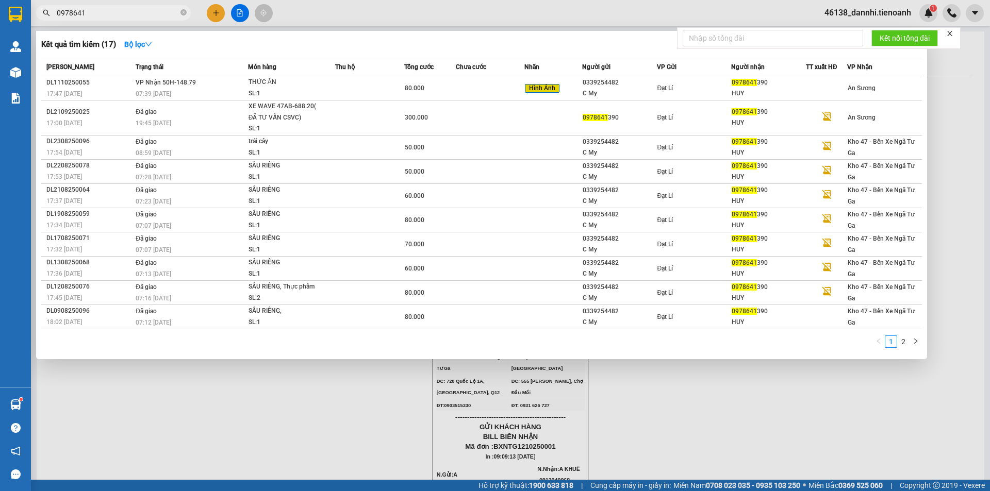
click at [153, 11] on input "0978641" at bounding box center [118, 12] width 122 height 11
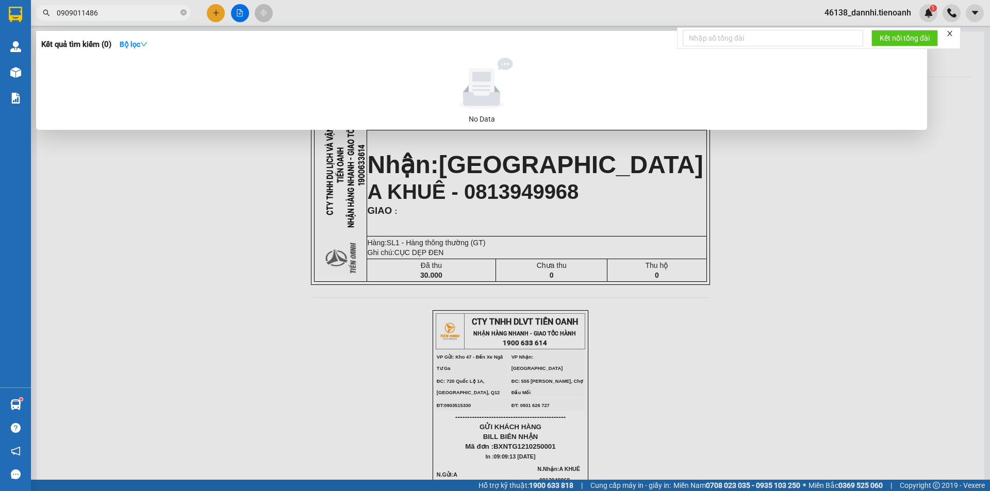
click at [171, 13] on input "0909011486" at bounding box center [118, 12] width 122 height 11
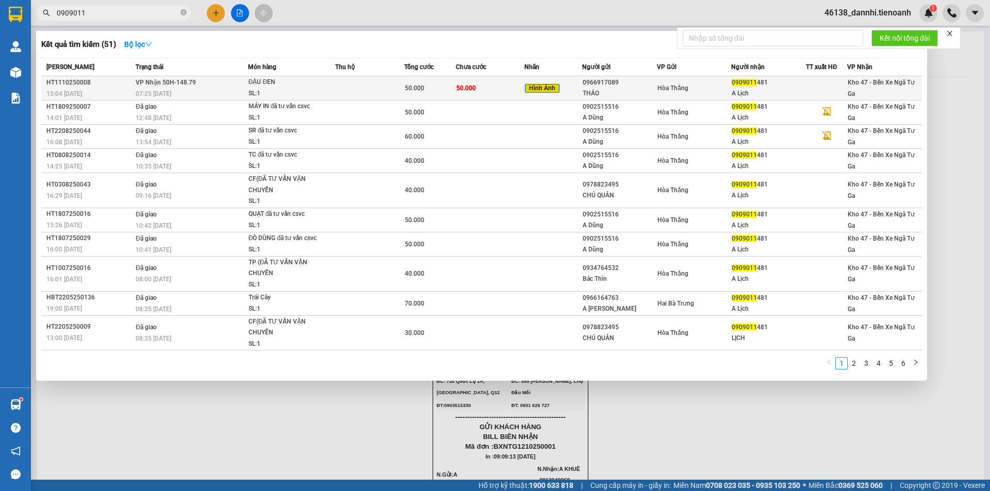
type input "0909011"
click at [314, 85] on div "ĐẬU ĐEN" at bounding box center [286, 82] width 77 height 11
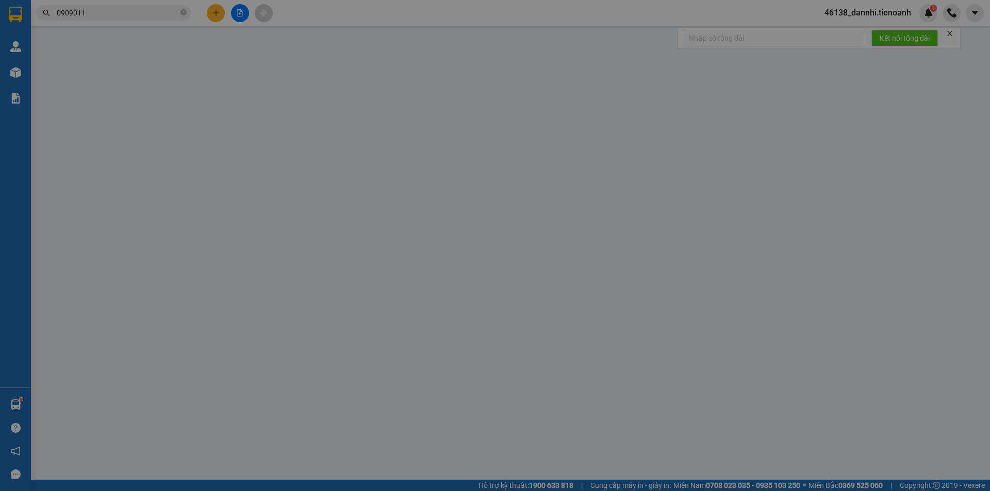
type input "0909011481"
type input "A Lịch"
type input "0966917089"
type input "THẢO"
type input "0"
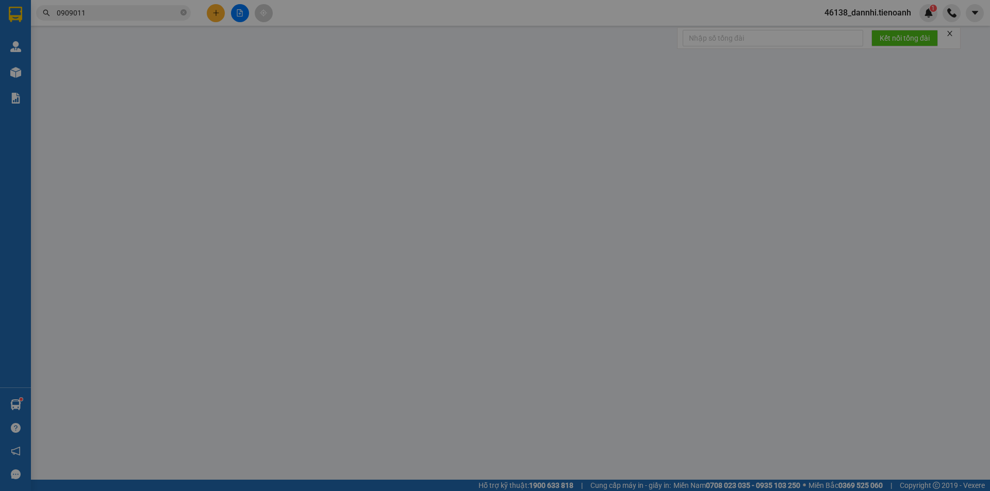
type input "50.000"
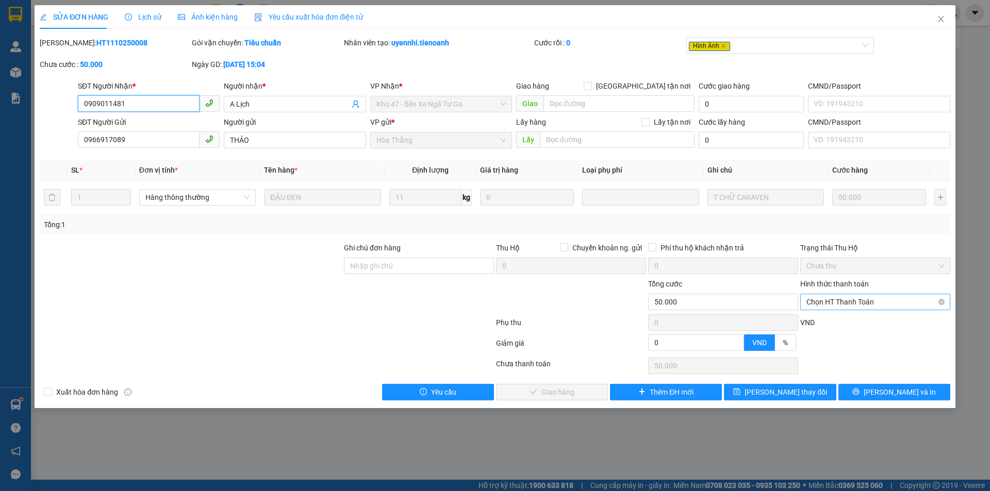
click at [883, 303] on span "Chọn HT Thanh Toán" at bounding box center [875, 301] width 138 height 15
click at [874, 320] on div "Tại văn phòng" at bounding box center [875, 322] width 138 height 11
type input "0"
drag, startPoint x: 583, startPoint y: 392, endPoint x: 580, endPoint y: 403, distance: 11.8
click at [584, 395] on span "[PERSON_NAME] và Giao hàng" at bounding box center [564, 392] width 99 height 11
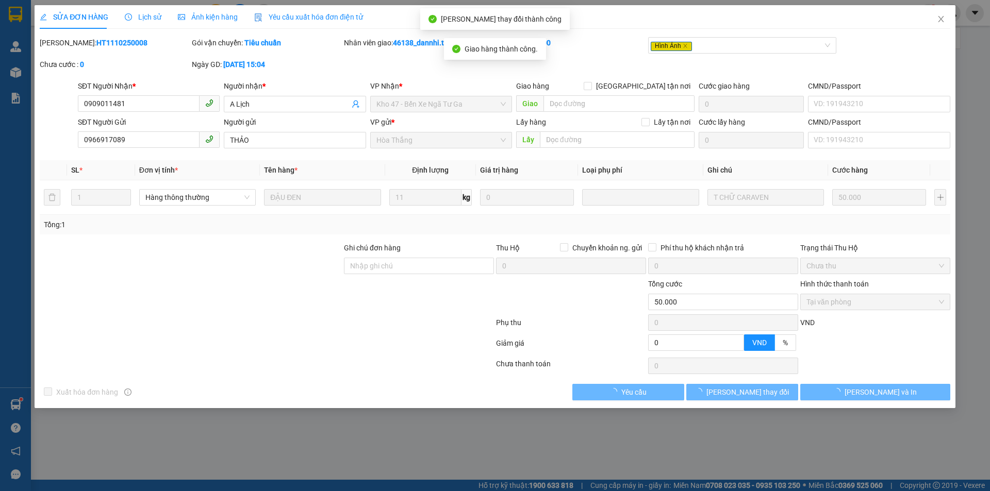
click at [188, 24] on div "Ảnh kiện hàng" at bounding box center [208, 17] width 60 height 24
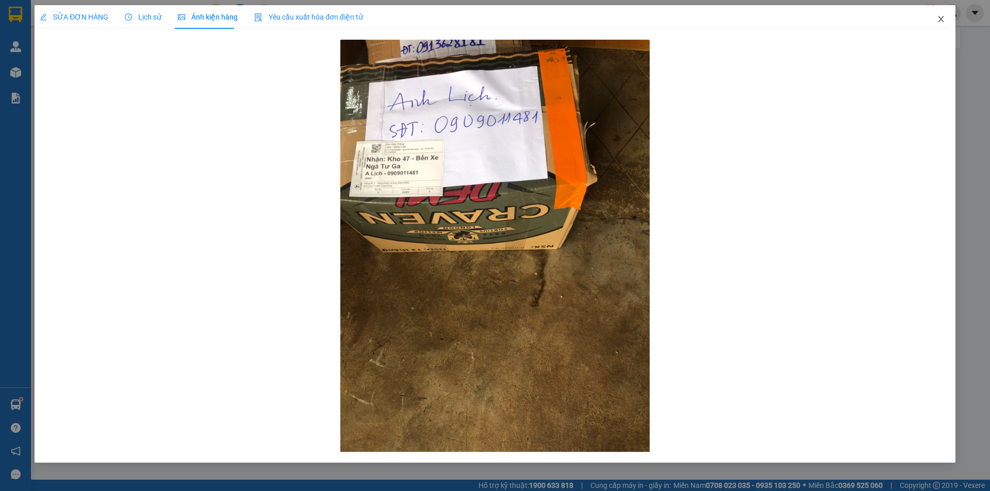
click at [949, 18] on span "Close" at bounding box center [940, 19] width 29 height 29
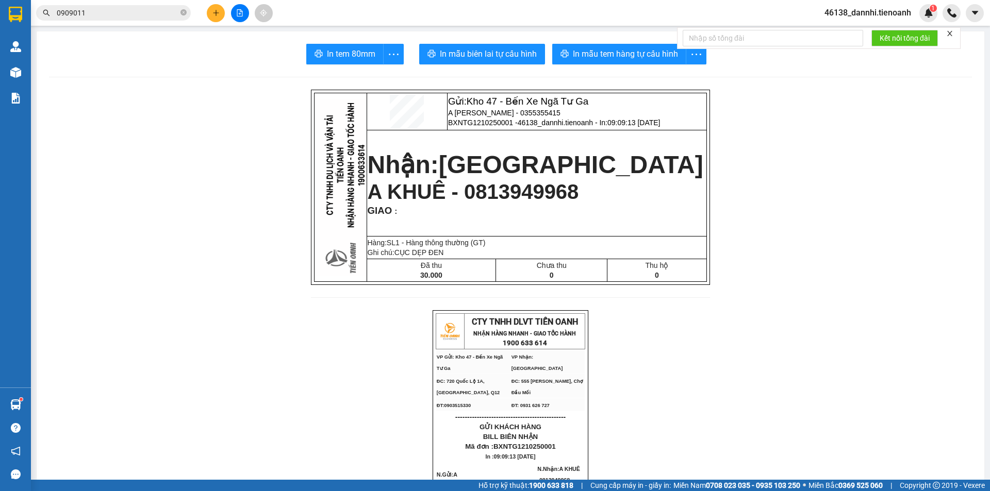
click at [141, 18] on input "0909011" at bounding box center [118, 12] width 122 height 11
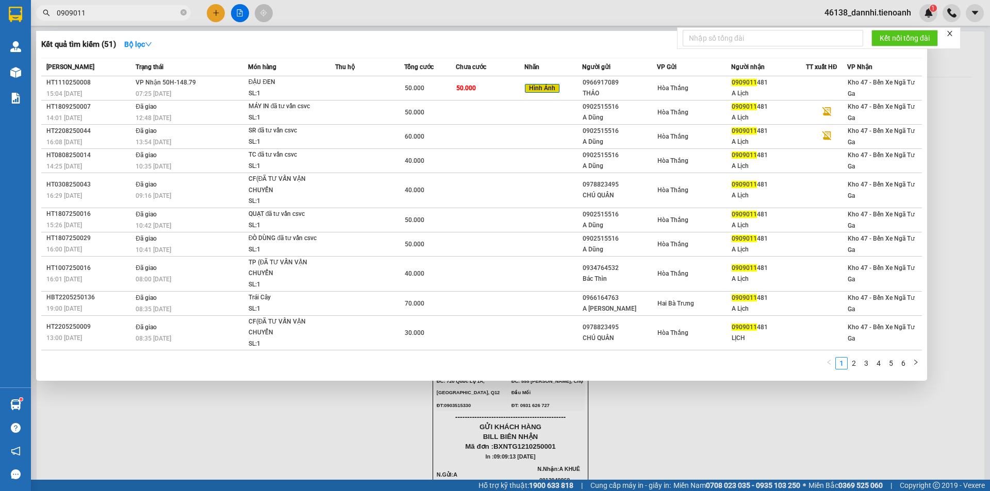
click at [141, 18] on input "0909011" at bounding box center [118, 12] width 122 height 11
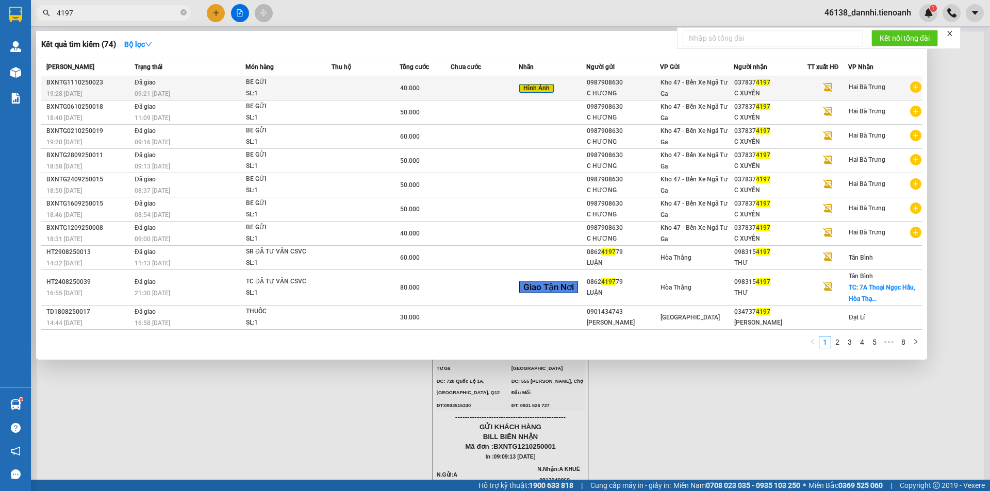
type input "4197"
click at [215, 88] on div "09:21 [DATE]" at bounding box center [190, 93] width 110 height 11
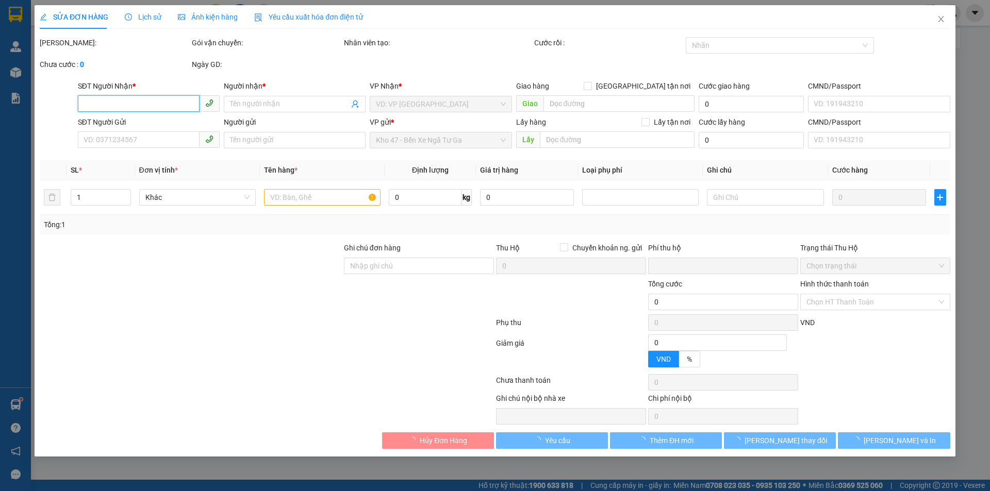
type input "0378374197"
type input "C XUYẾN"
type input "0987908630"
type input "C HƯƠNG"
type input "0"
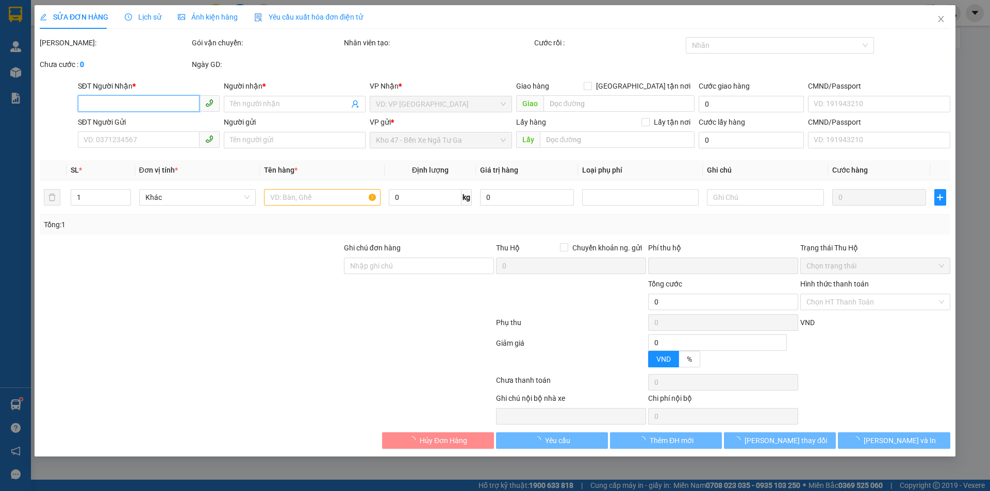
type input "40.000"
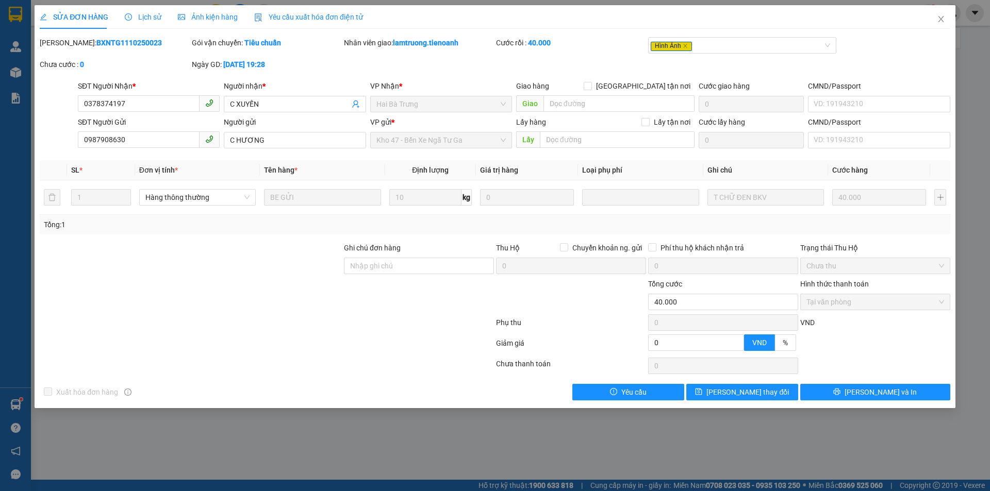
click at [148, 14] on span "Lịch sử" at bounding box center [143, 17] width 37 height 8
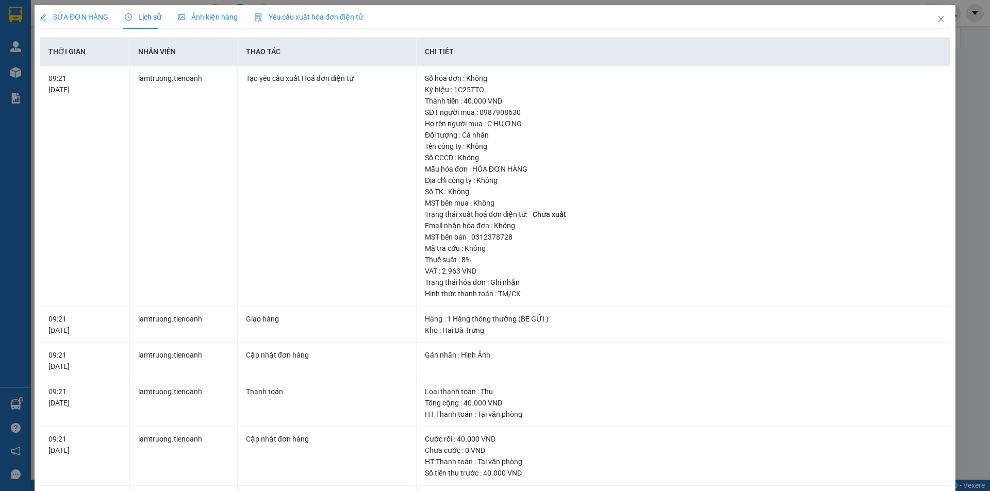
click at [201, 17] on span "Ảnh kiện hàng" at bounding box center [208, 17] width 60 height 8
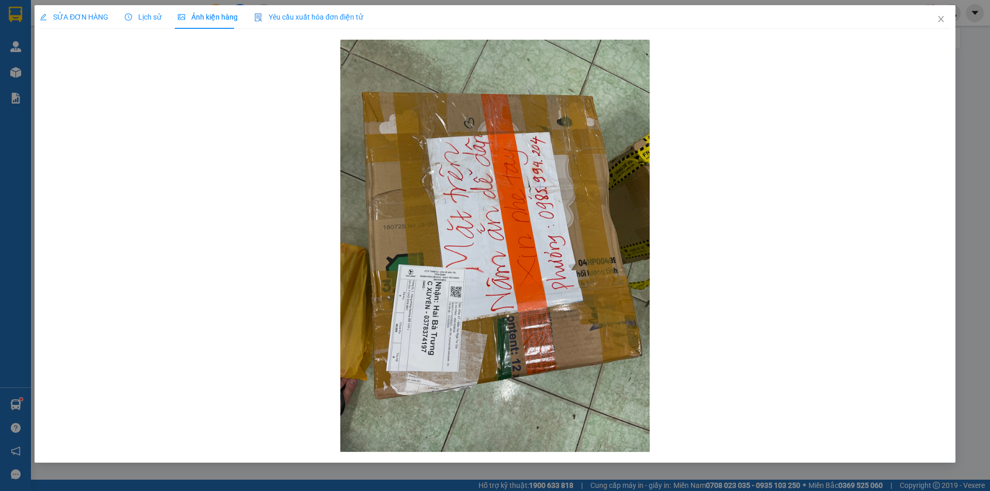
click at [95, 13] on span "SỬA ĐƠN HÀNG" at bounding box center [74, 17] width 69 height 8
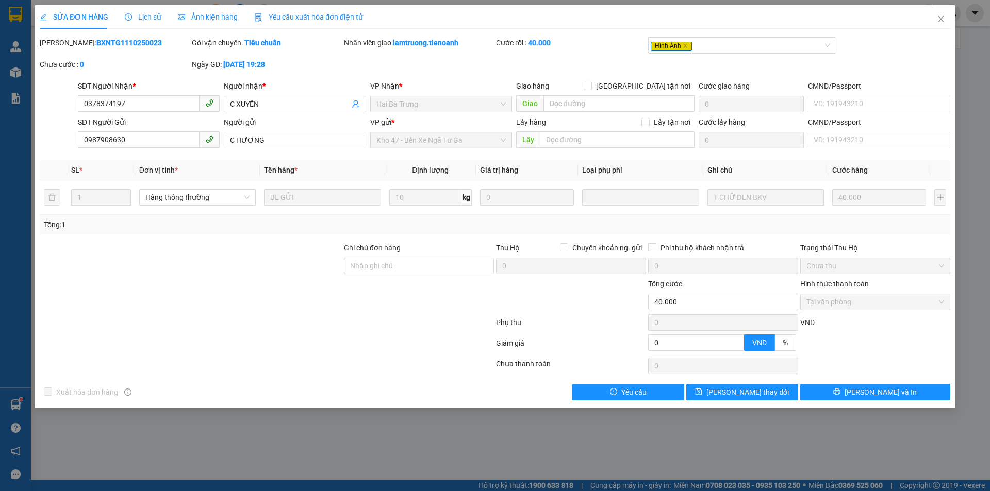
click at [148, 26] on div "Lịch sử" at bounding box center [143, 17] width 37 height 24
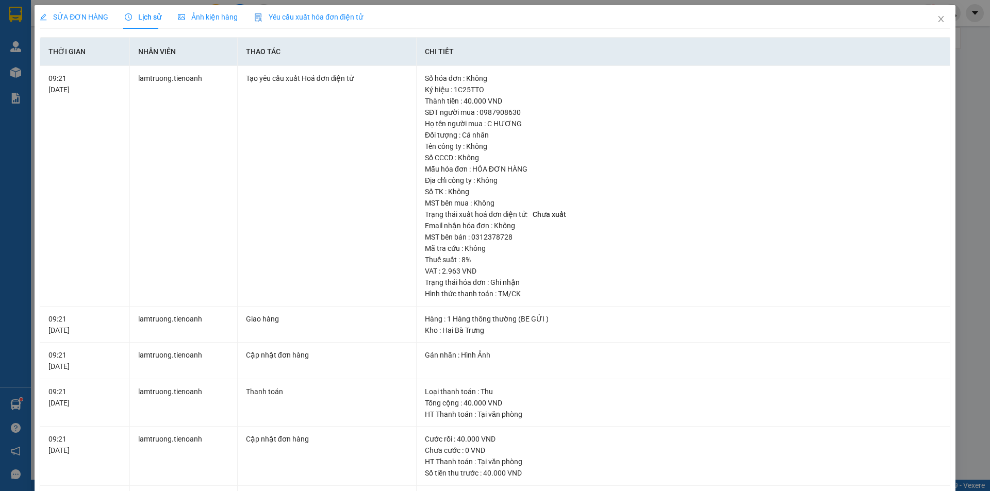
click at [101, 13] on span "SỬA ĐƠN HÀNG" at bounding box center [74, 17] width 69 height 8
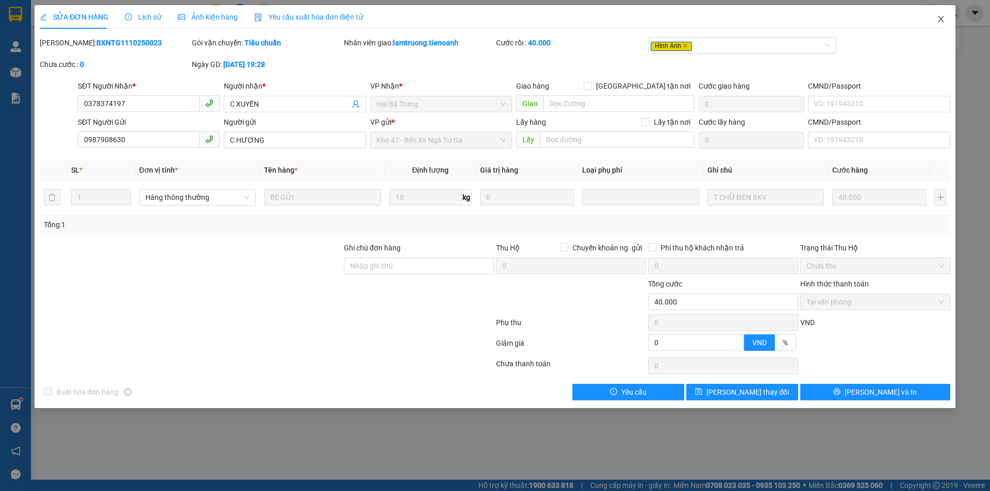
click at [945, 16] on span "Close" at bounding box center [940, 19] width 29 height 29
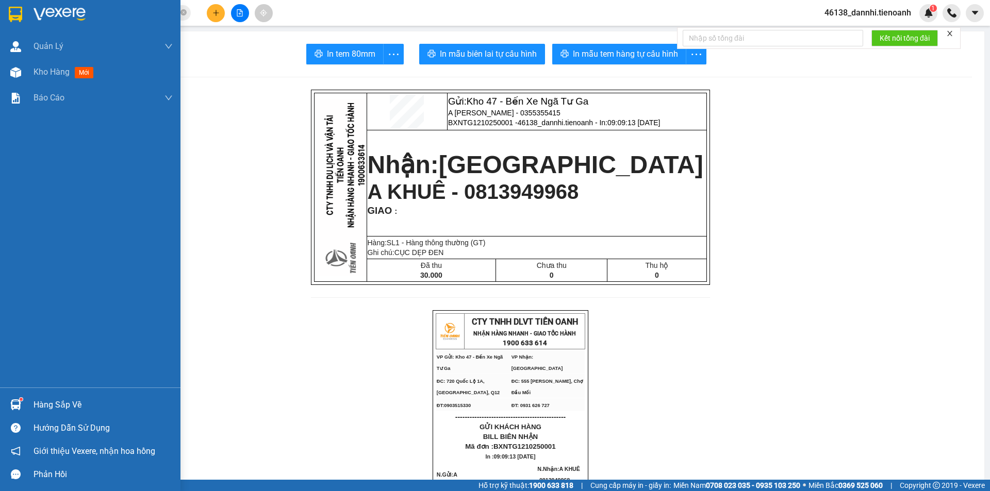
click at [21, 9] on img at bounding box center [15, 14] width 13 height 15
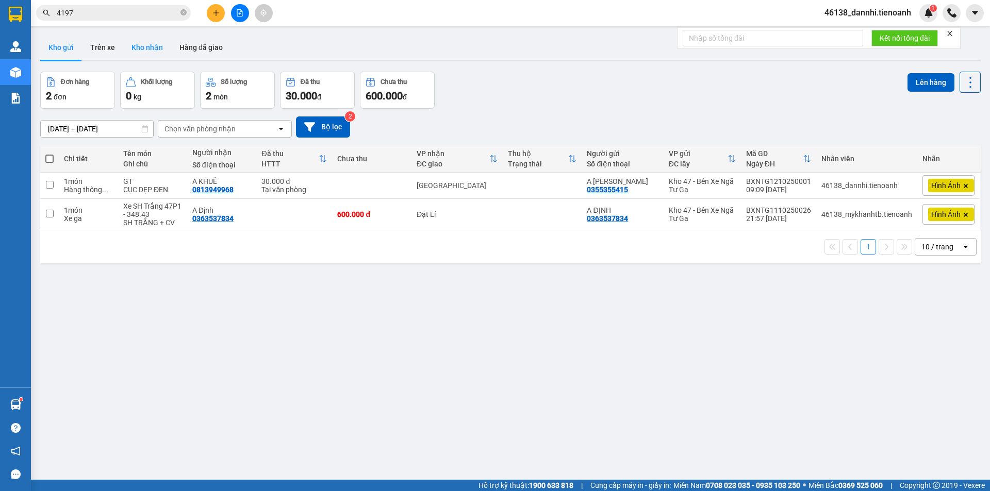
click at [146, 43] on button "Kho nhận" at bounding box center [147, 47] width 48 height 25
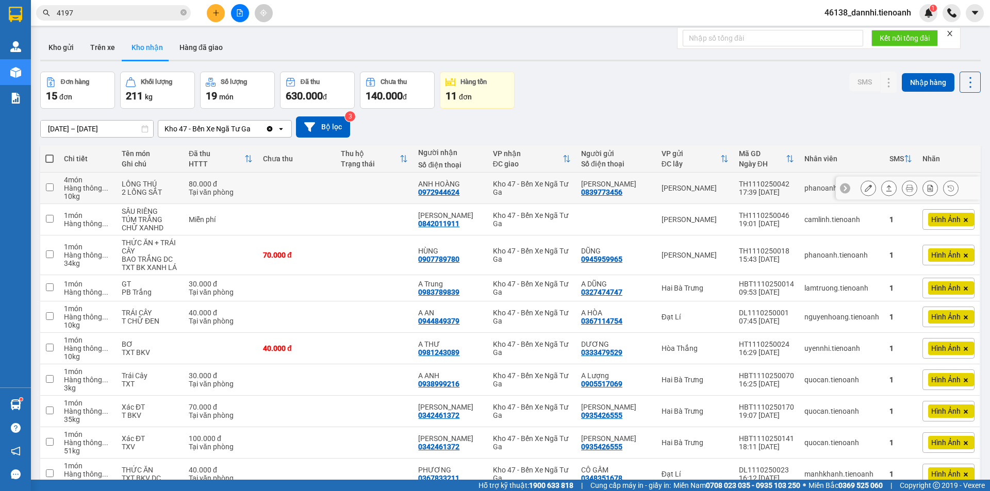
click at [387, 186] on td at bounding box center [375, 188] width 78 height 31
checkbox input "true"
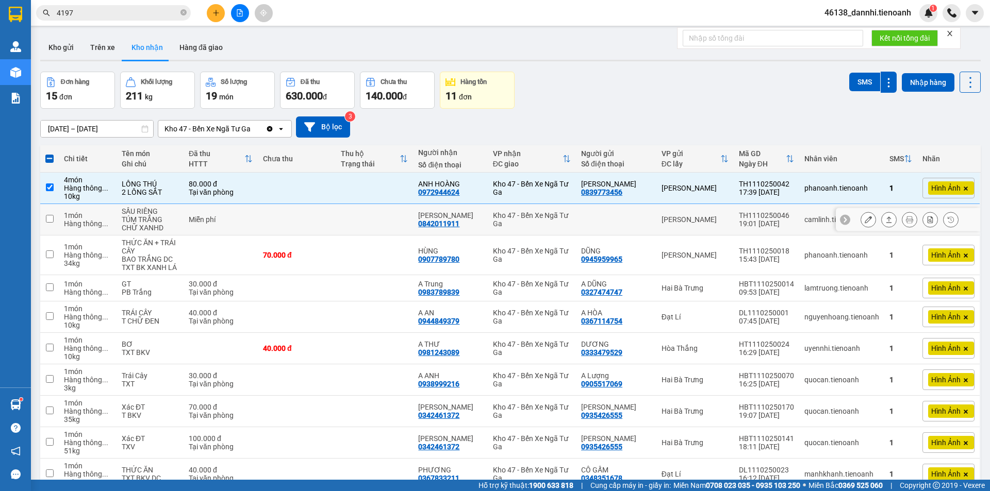
click at [379, 220] on td at bounding box center [375, 219] width 78 height 31
checkbox input "true"
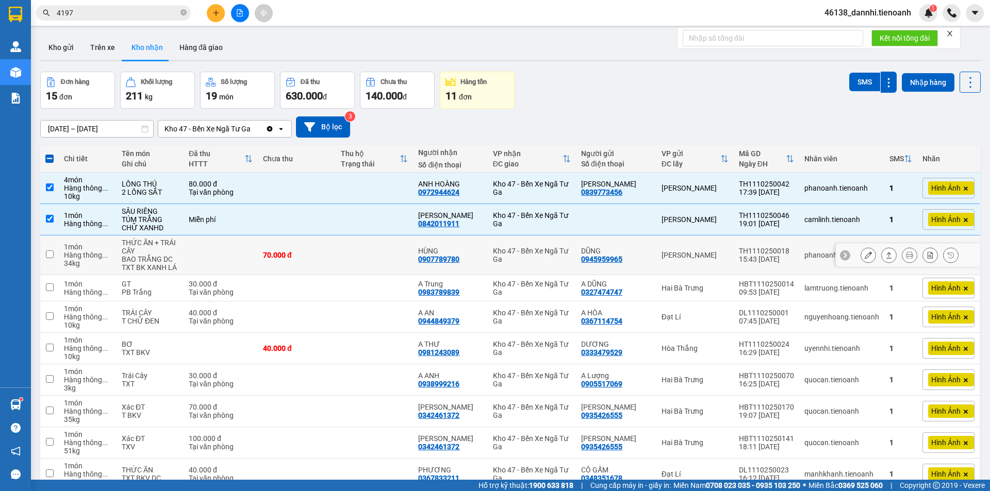
click at [366, 258] on td at bounding box center [375, 256] width 78 height 40
checkbox input "true"
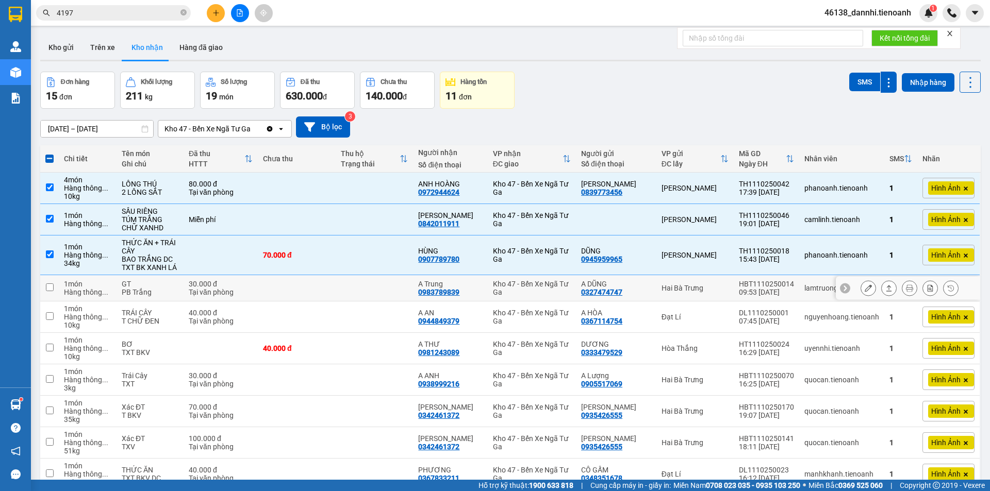
click at [381, 285] on td at bounding box center [375, 288] width 78 height 26
checkbox input "true"
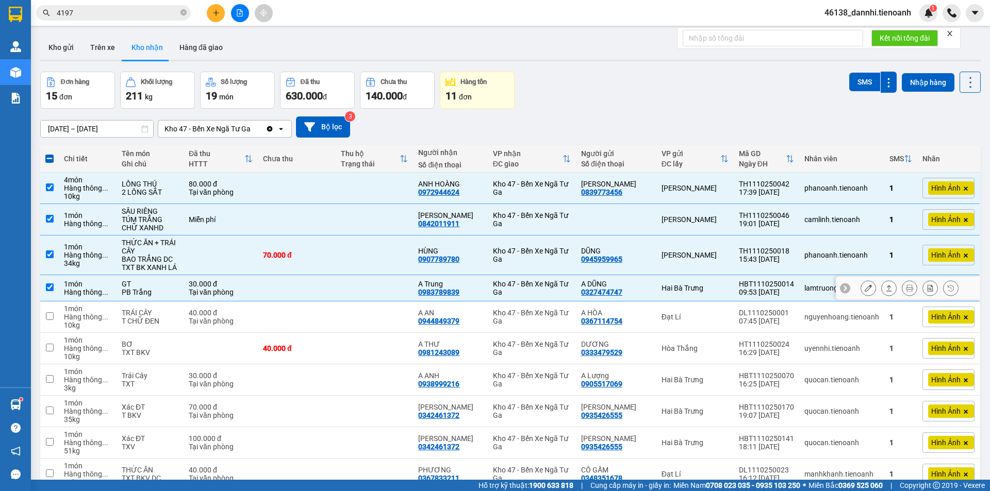
scroll to position [52, 0]
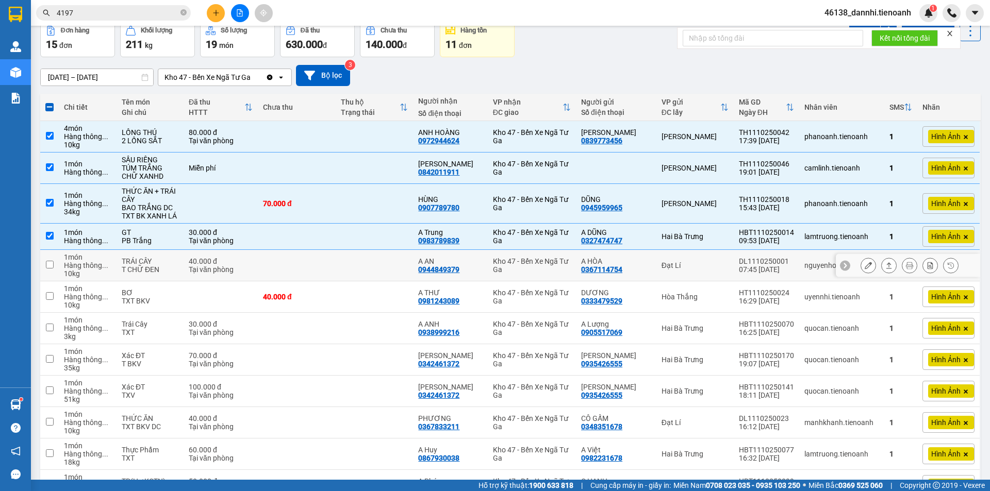
click at [374, 272] on td at bounding box center [375, 265] width 78 height 31
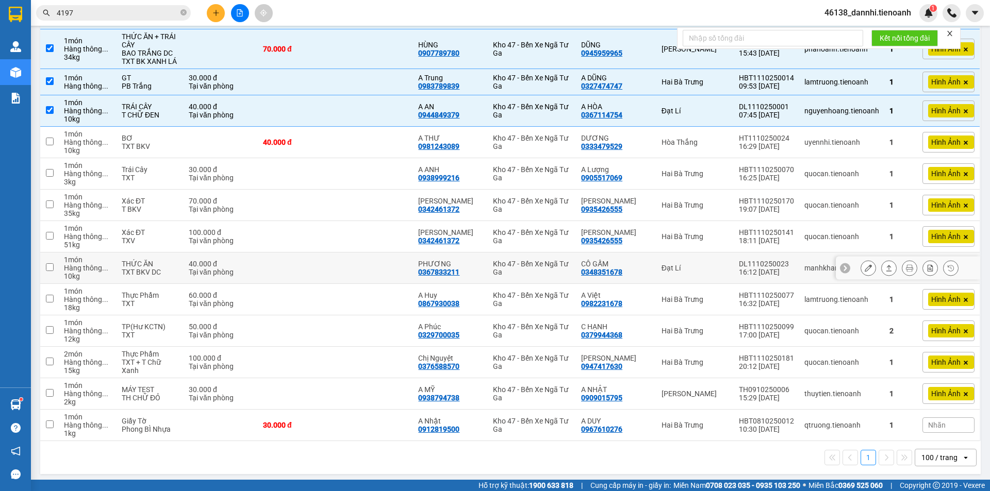
scroll to position [210, 0]
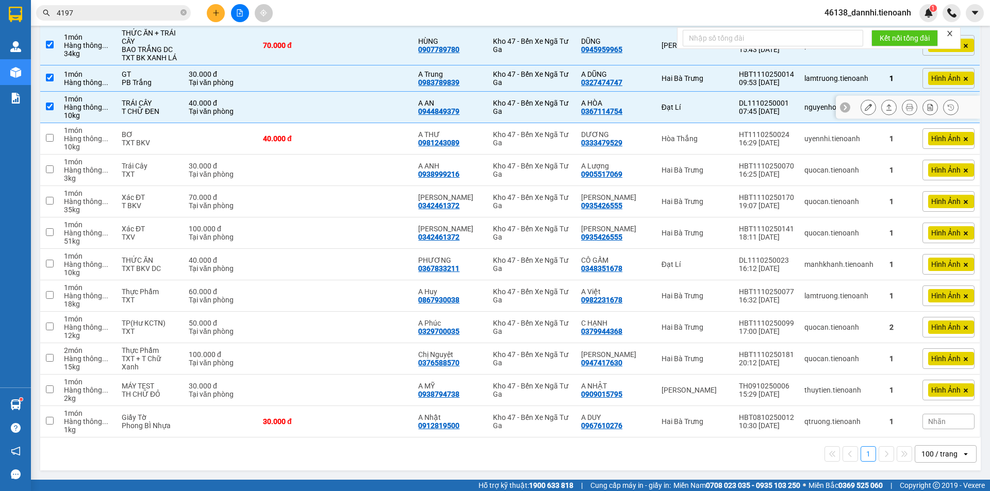
click at [333, 122] on td at bounding box center [297, 107] width 78 height 31
checkbox input "false"
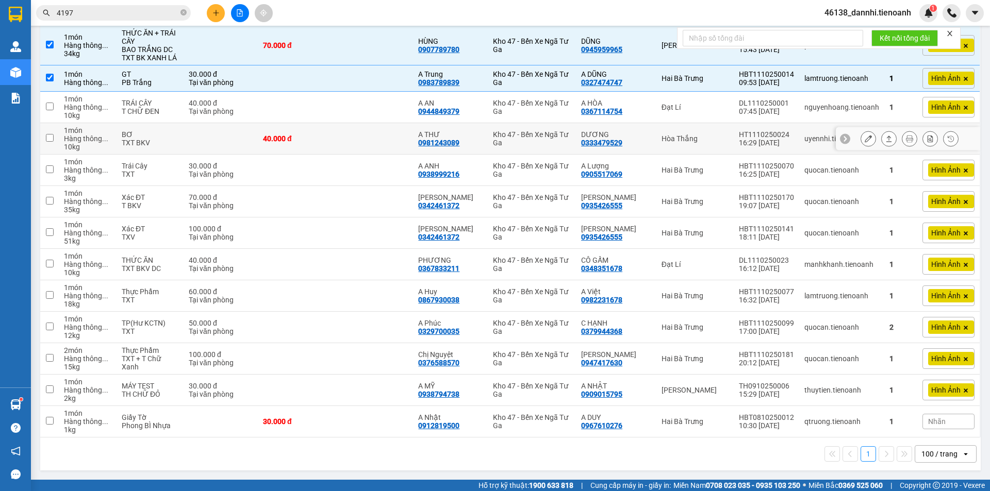
click at [329, 133] on td "40.000 đ" at bounding box center [297, 138] width 78 height 31
checkbox input "true"
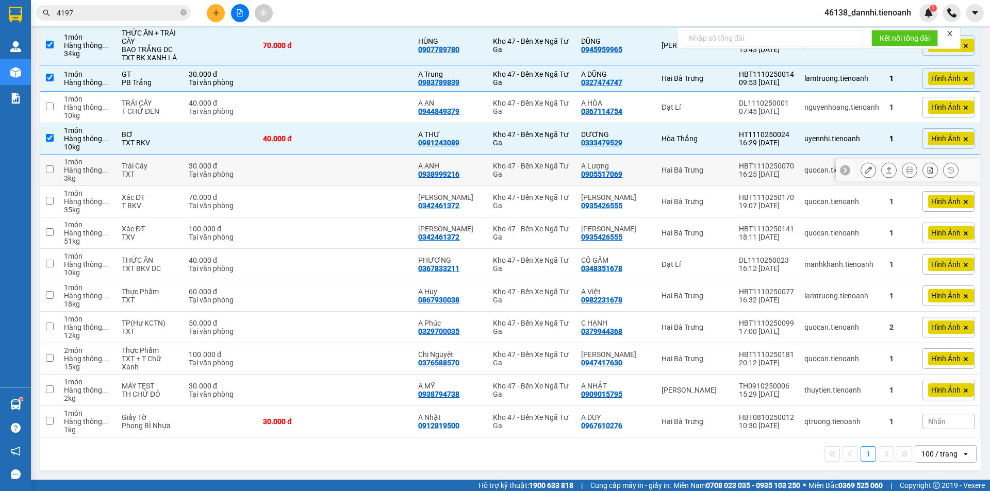
click at [336, 168] on td at bounding box center [297, 170] width 78 height 31
checkbox input "true"
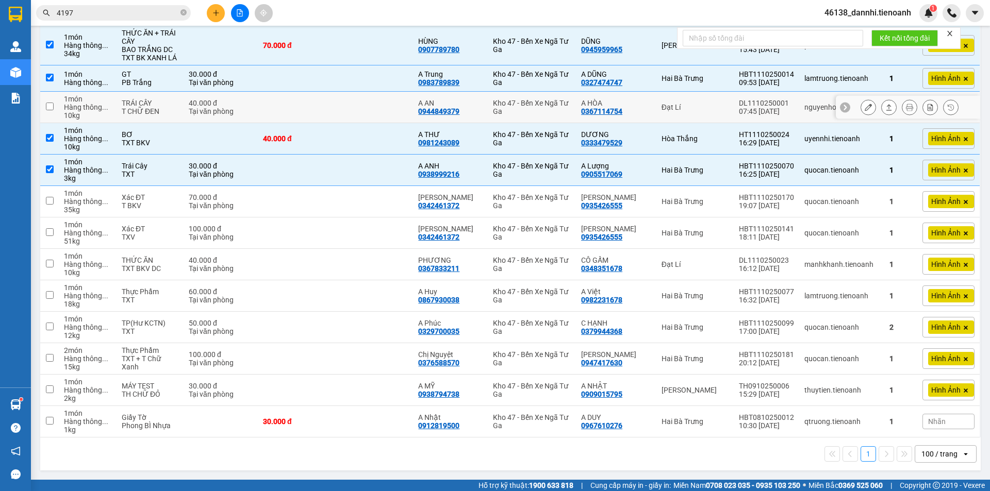
click at [356, 115] on td at bounding box center [375, 107] width 78 height 31
checkbox input "true"
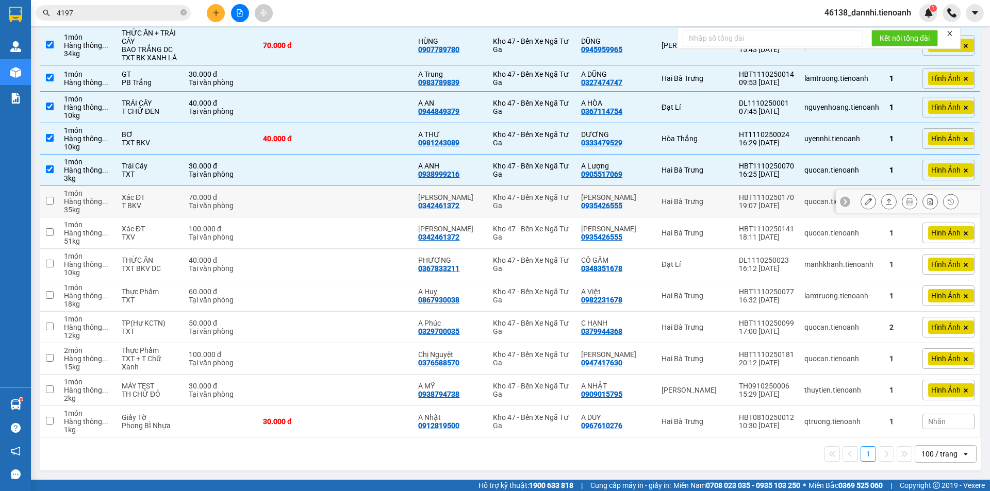
click at [321, 207] on td at bounding box center [297, 201] width 78 height 31
checkbox input "true"
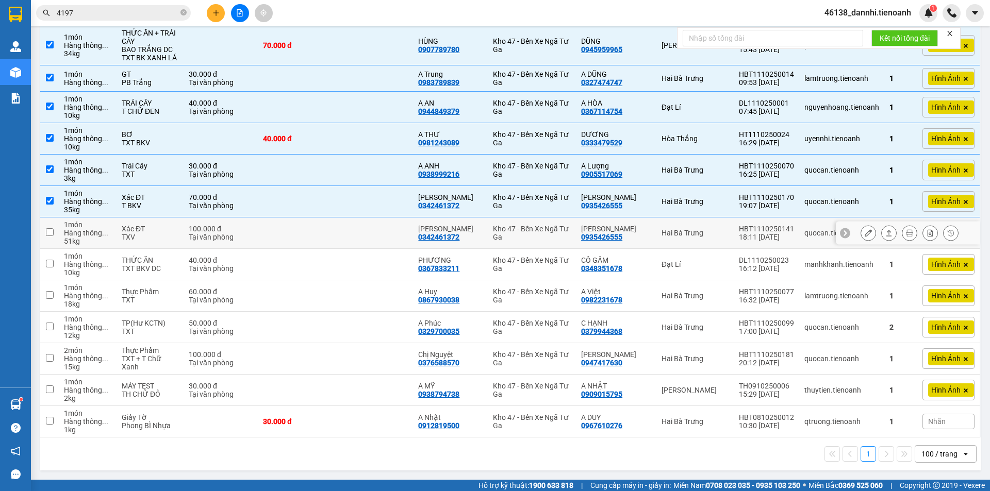
drag, startPoint x: 324, startPoint y: 240, endPoint x: 328, endPoint y: 233, distance: 7.6
click at [323, 240] on td at bounding box center [297, 232] width 78 height 31
checkbox input "true"
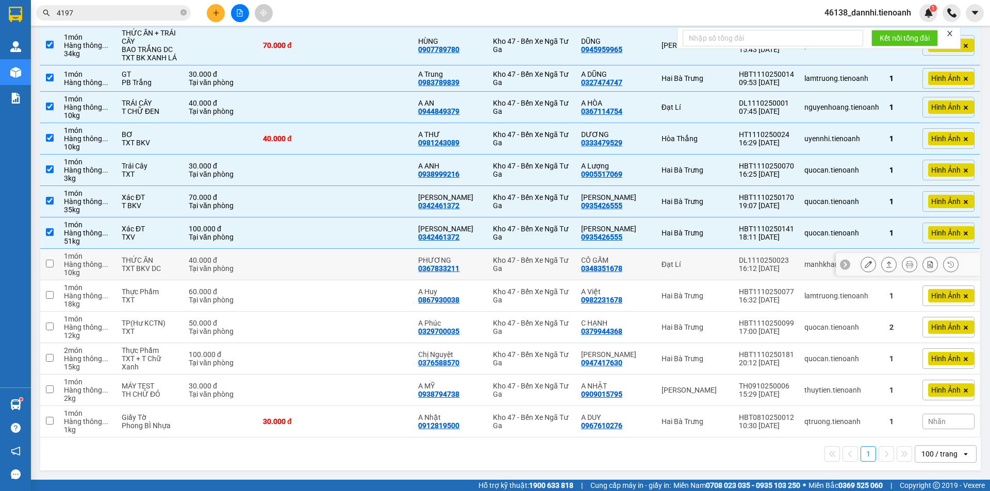
click at [319, 267] on td at bounding box center [297, 264] width 78 height 31
checkbox input "true"
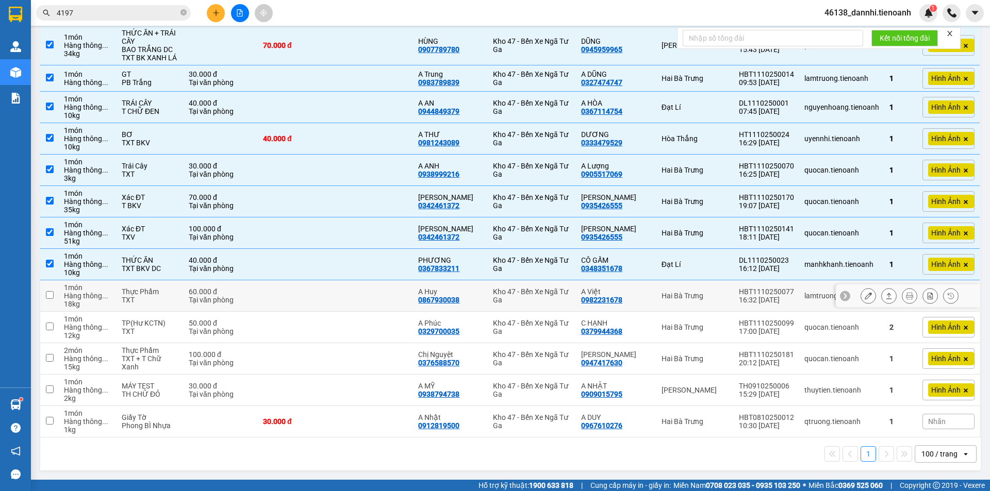
click at [324, 294] on td at bounding box center [297, 295] width 78 height 31
checkbox input "true"
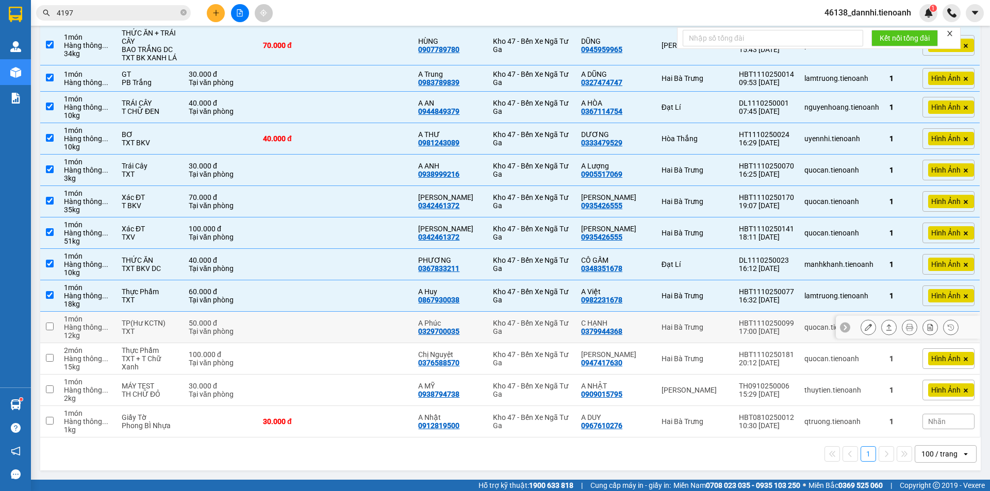
click at [323, 324] on td at bounding box center [297, 327] width 78 height 31
checkbox input "true"
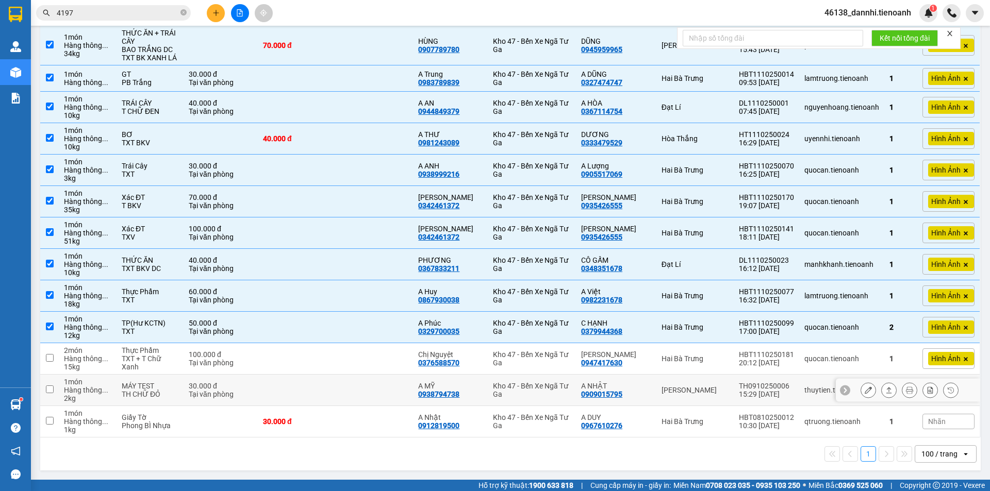
click at [331, 378] on td at bounding box center [297, 390] width 78 height 31
checkbox input "true"
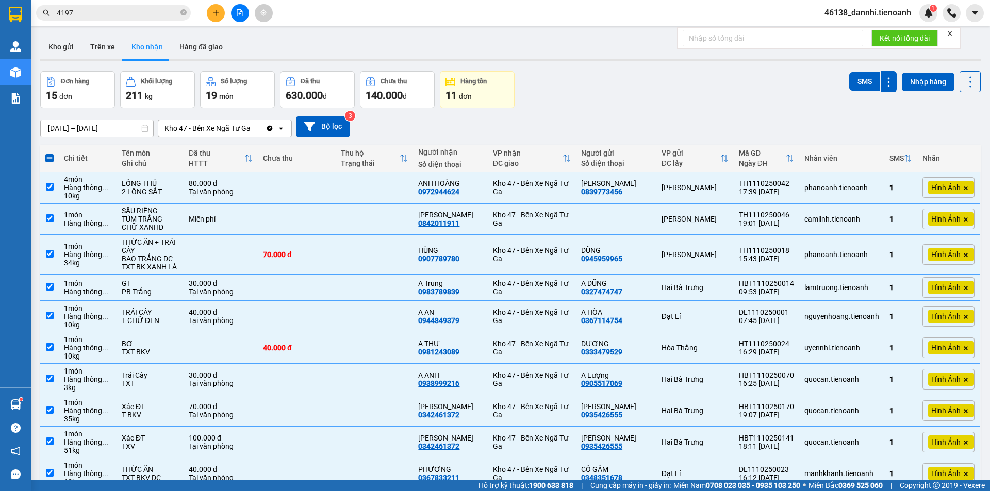
scroll to position [0, 0]
click at [114, 9] on input "4197" at bounding box center [118, 12] width 122 height 11
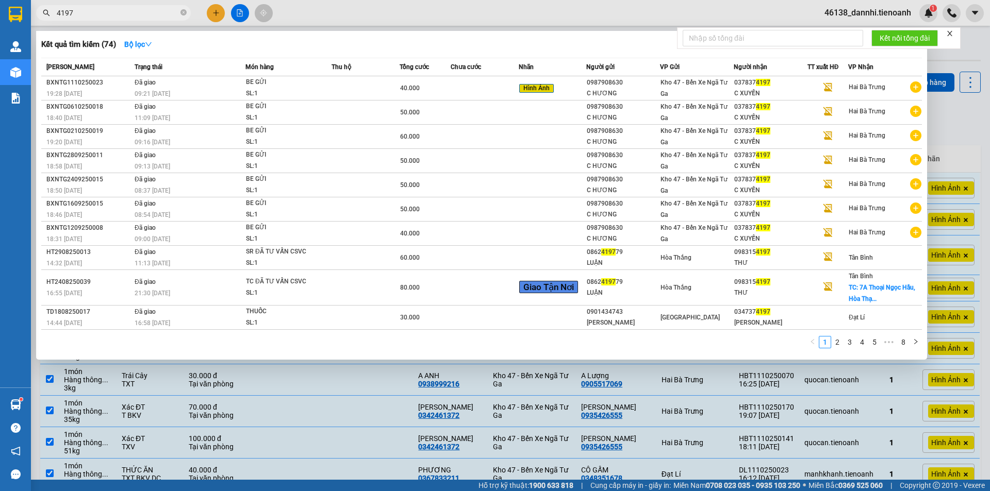
click at [114, 9] on input "4197" at bounding box center [118, 12] width 122 height 11
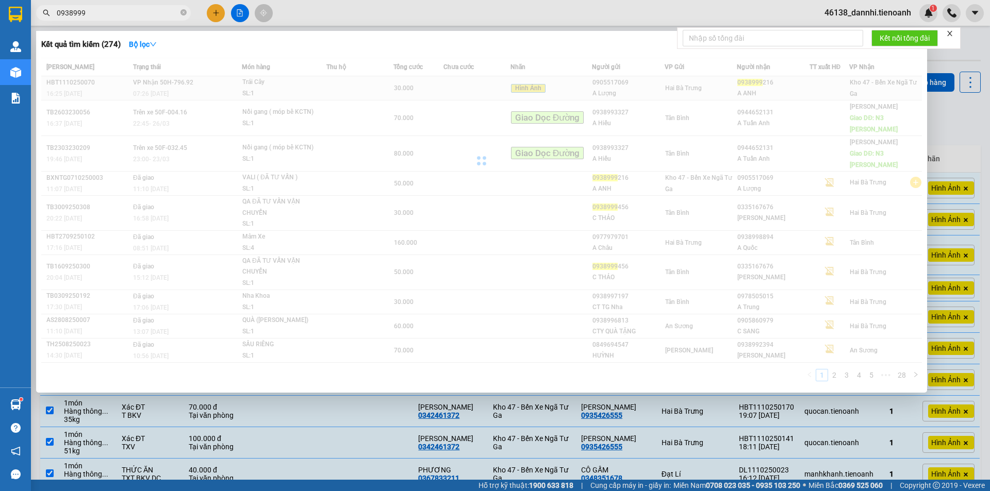
type input "0938999"
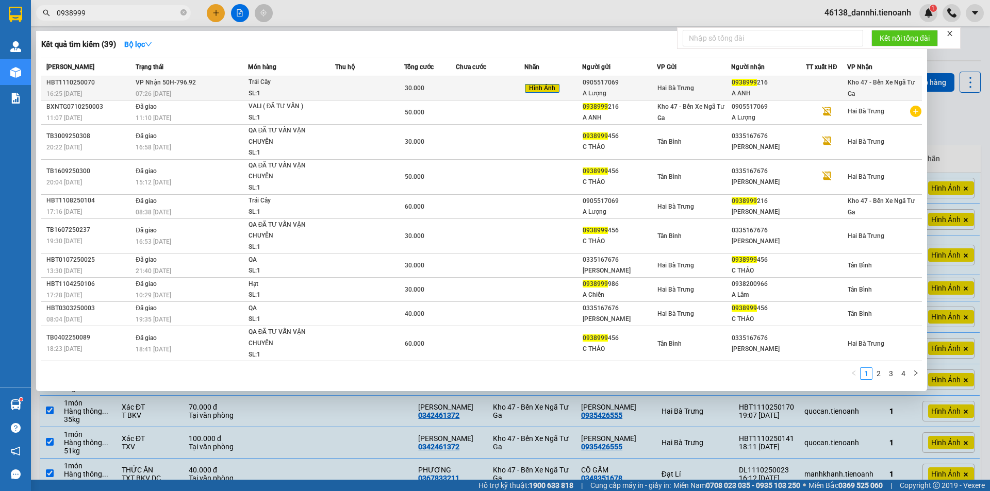
click at [226, 88] on div "07:26 [DATE]" at bounding box center [192, 93] width 112 height 11
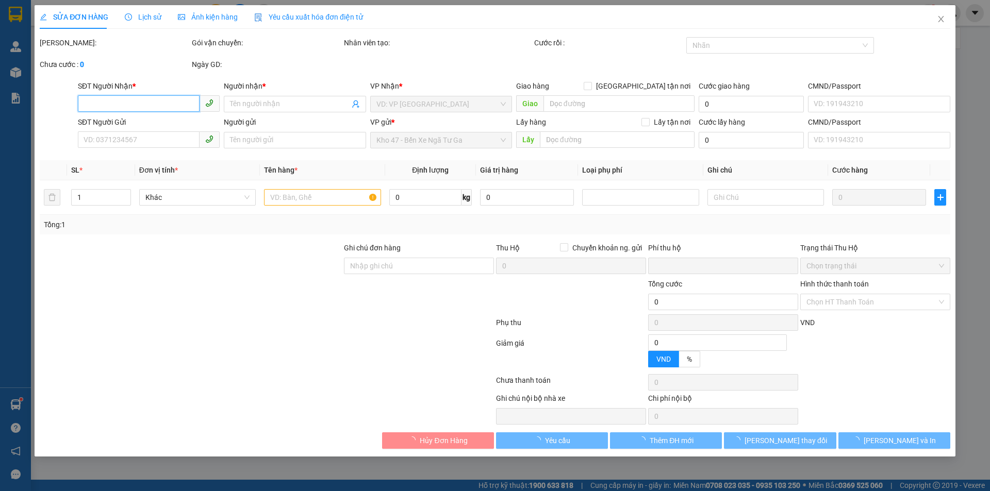
type input "0938999216"
type input "A ANH"
type input "0905517069"
type input "A Lượng"
type input "0"
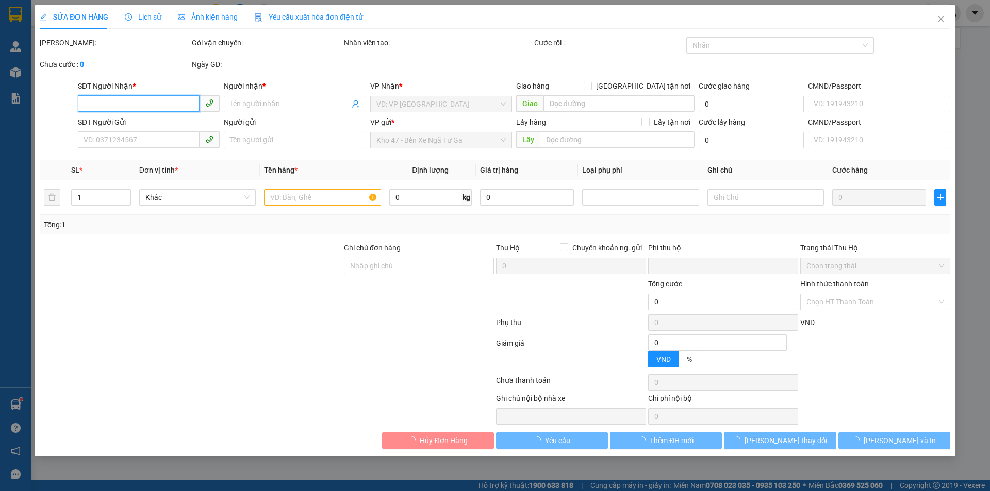
type input "30.000"
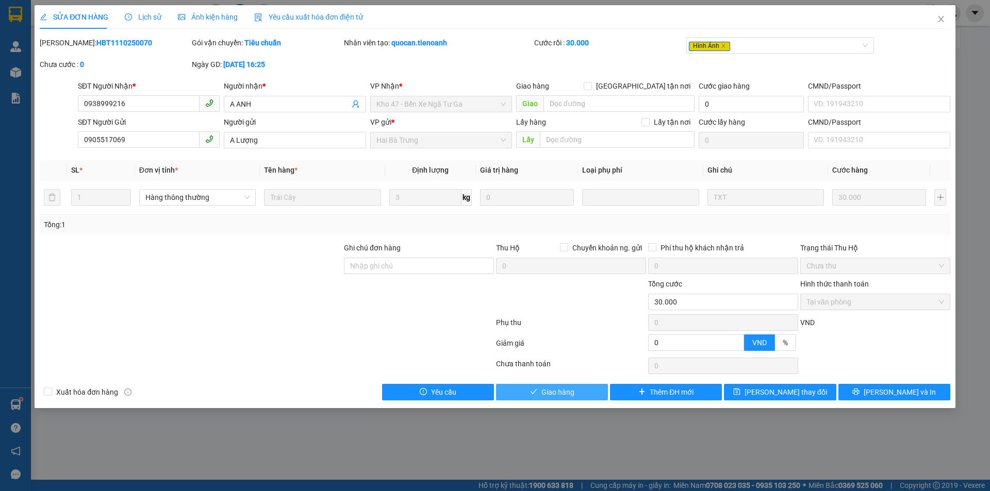
click at [567, 394] on span "Giao hàng" at bounding box center [557, 392] width 33 height 11
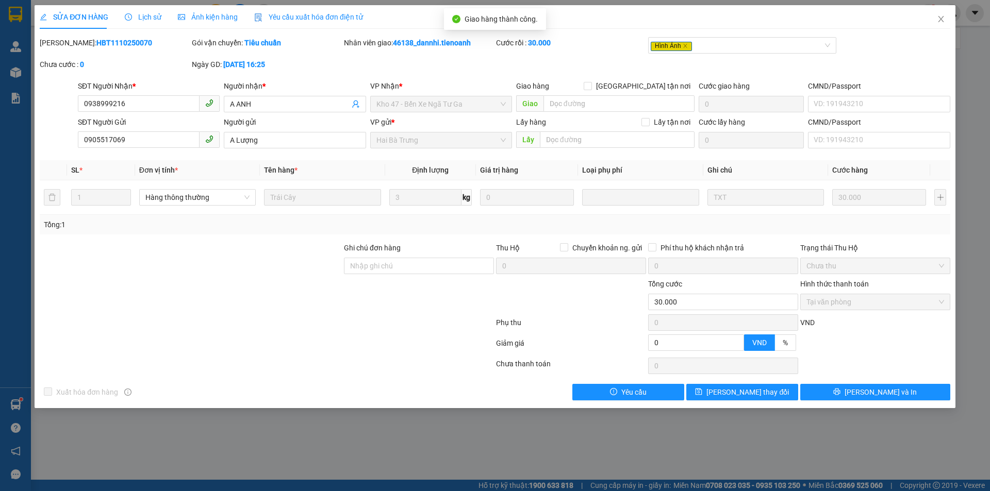
click at [200, 19] on span "Ảnh kiện hàng" at bounding box center [208, 17] width 60 height 8
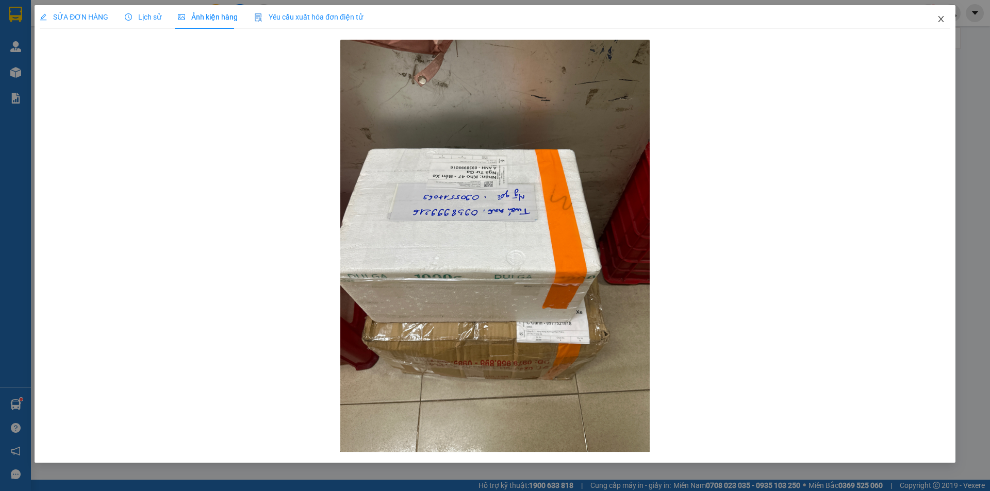
drag, startPoint x: 941, startPoint y: 23, endPoint x: 187, endPoint y: 17, distance: 754.1
click at [941, 23] on icon "close" at bounding box center [940, 19] width 8 height 8
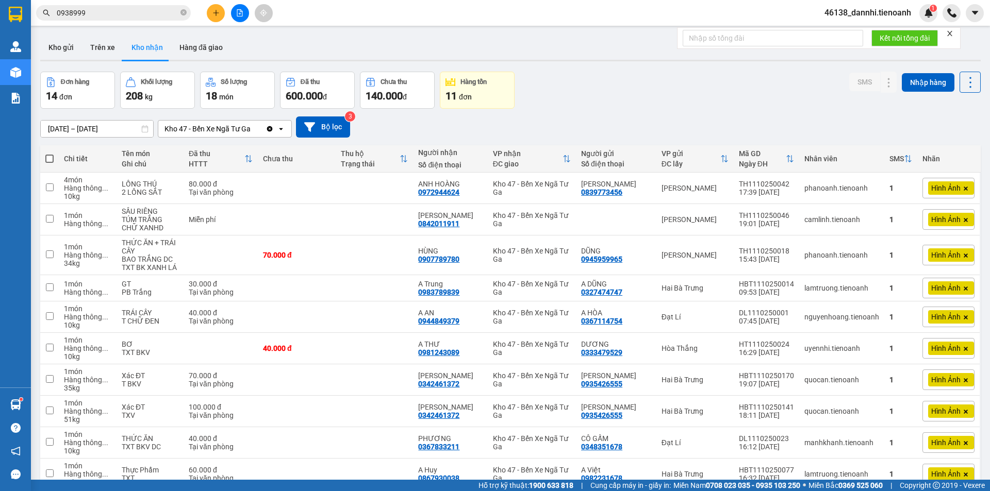
click at [141, 6] on span "0938999" at bounding box center [113, 12] width 155 height 15
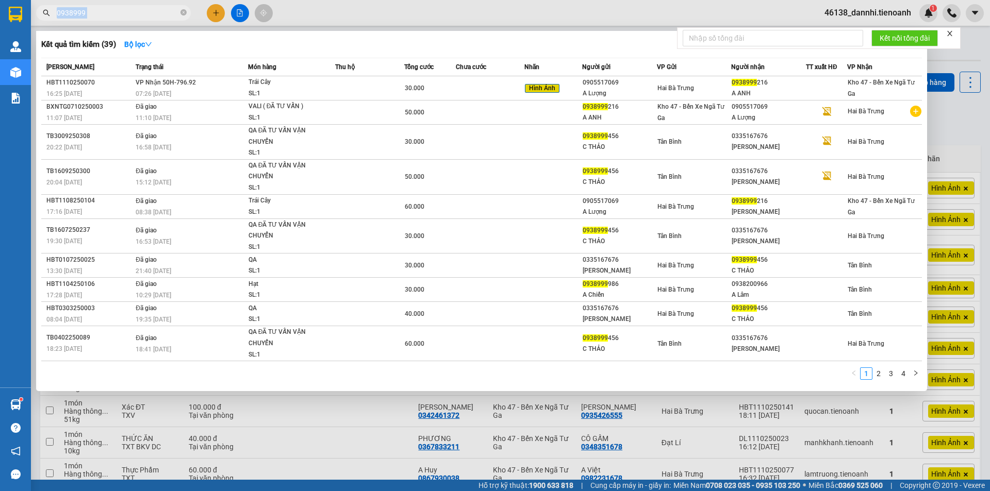
click at [141, 6] on span "0938999" at bounding box center [113, 12] width 155 height 15
click at [146, 10] on input "0938999" at bounding box center [118, 12] width 122 height 11
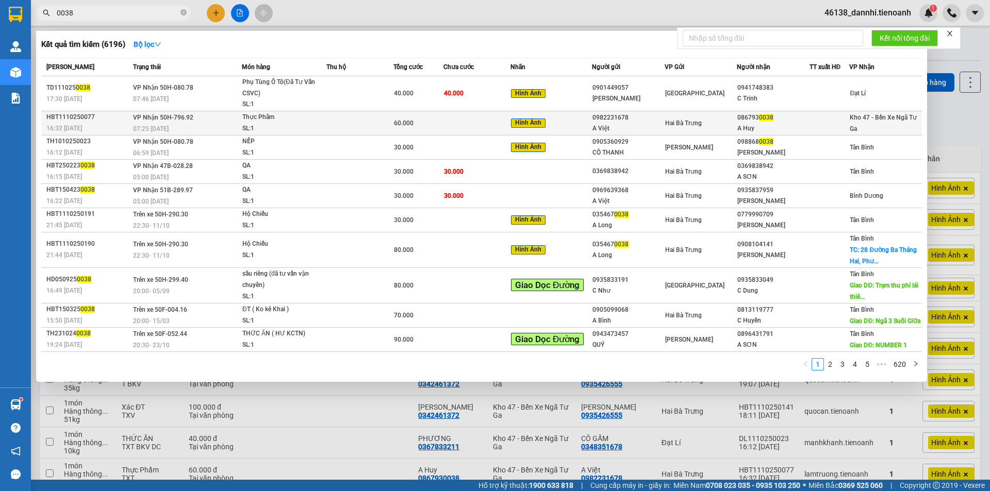
type input "0038"
click at [355, 118] on td at bounding box center [359, 123] width 67 height 24
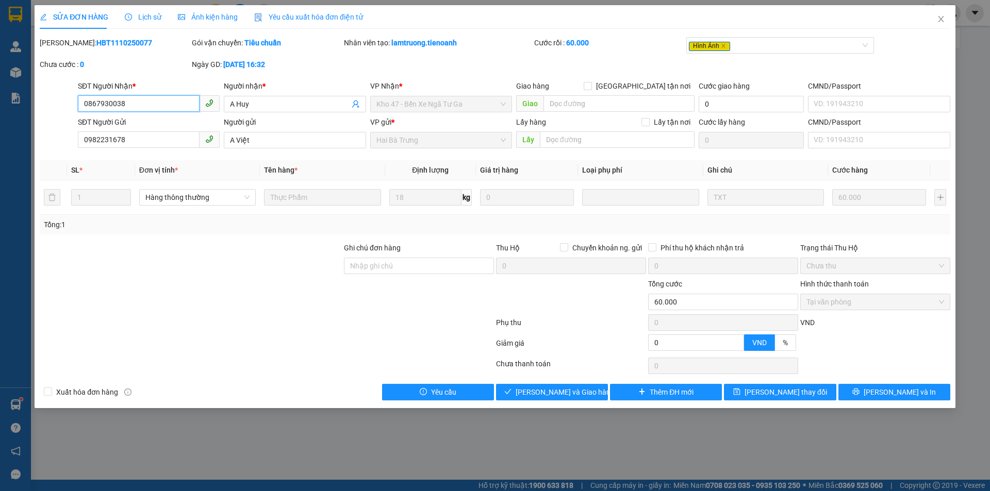
type input "0867930038"
type input "A Huy"
type input "0982231678"
type input "A Việt"
type input "0"
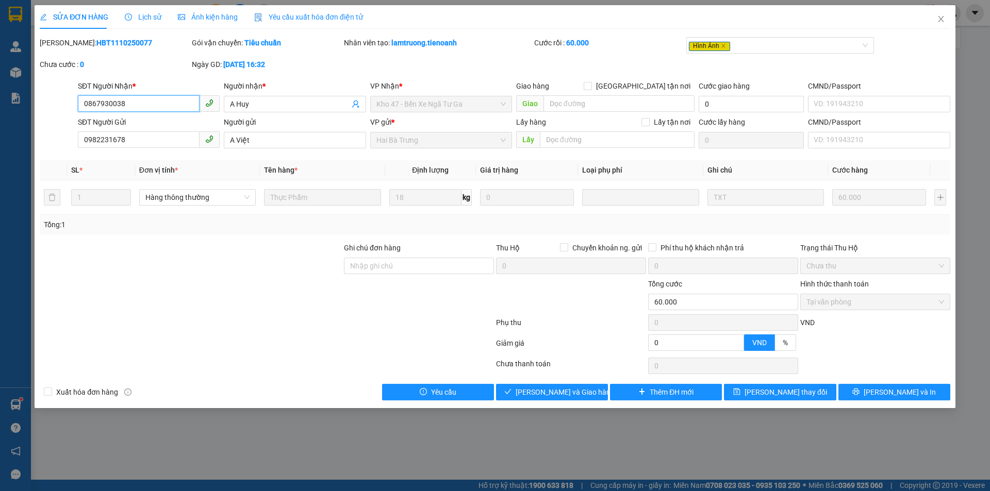
type input "60.000"
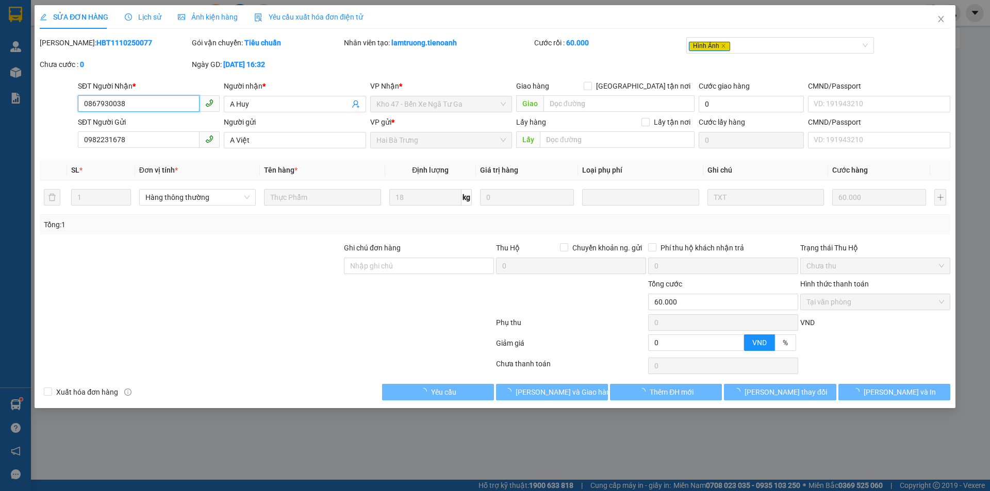
click at [135, 107] on input "0867930038" at bounding box center [139, 103] width 122 height 16
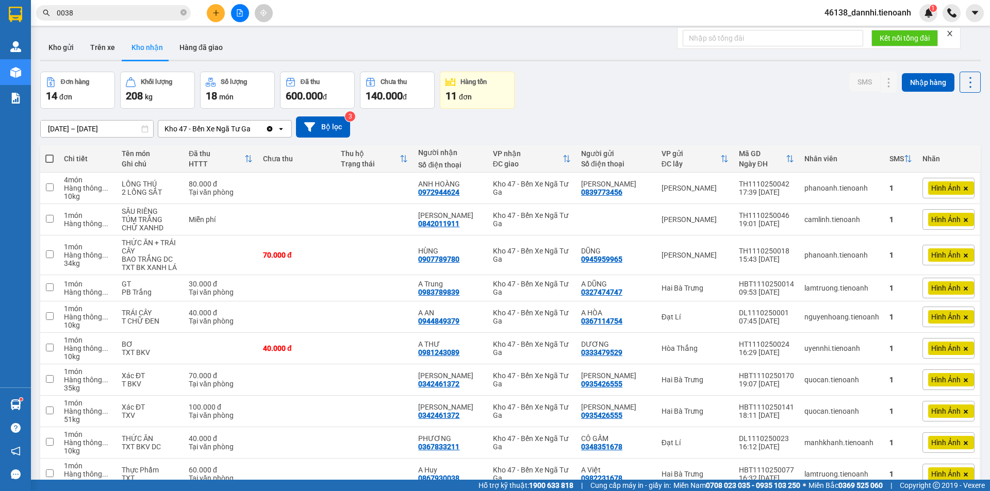
click at [128, 14] on input "0038" at bounding box center [118, 12] width 122 height 11
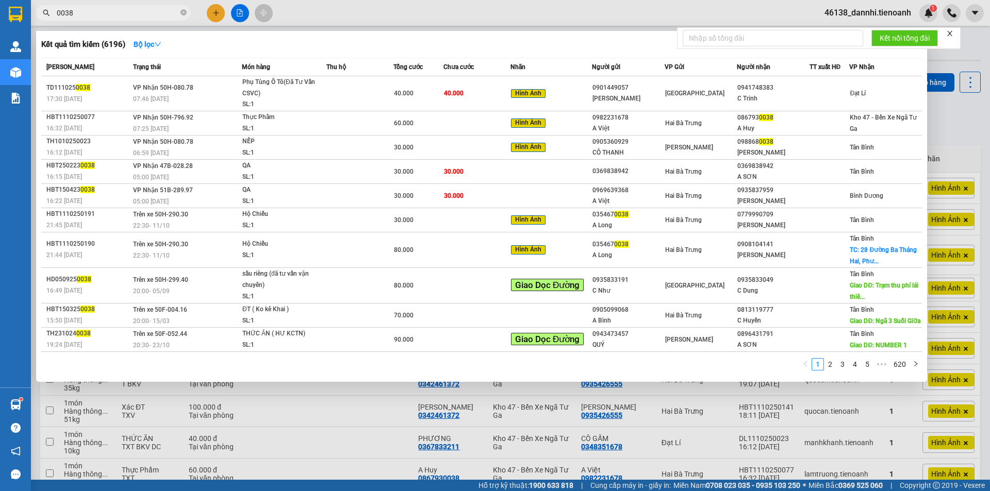
click at [128, 14] on input "0038" at bounding box center [118, 12] width 122 height 11
paste input "086793"
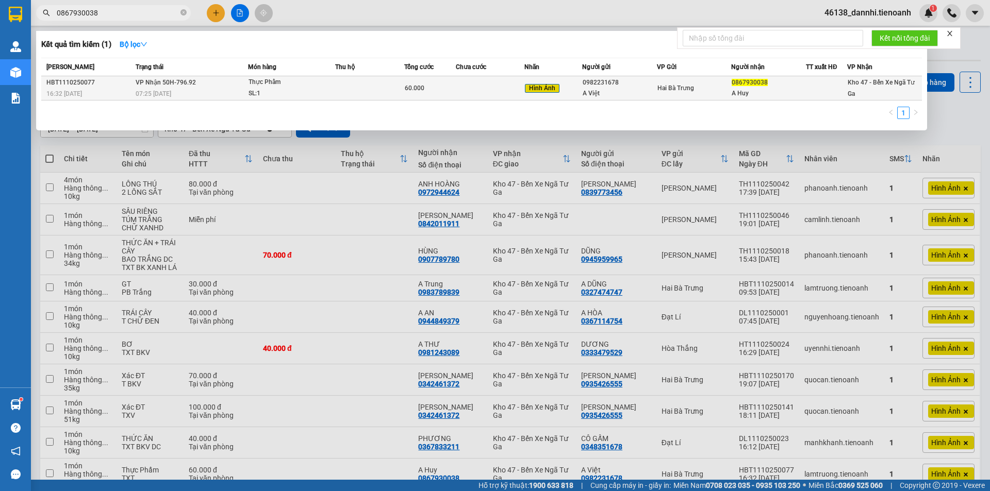
type input "0867930038"
click at [267, 89] on div "SL: 1" at bounding box center [286, 93] width 77 height 11
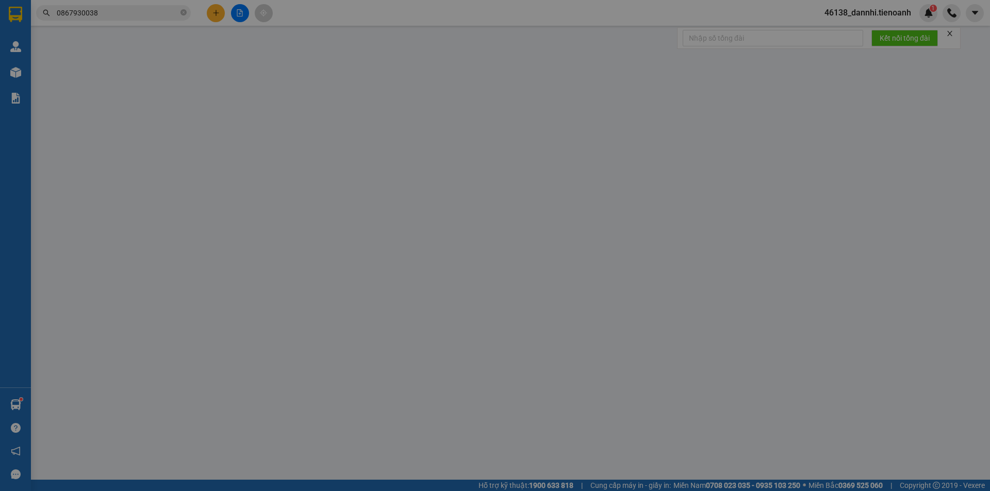
type input "0867930038"
type input "A Huy"
type input "0982231678"
type input "A Việt"
type input "0"
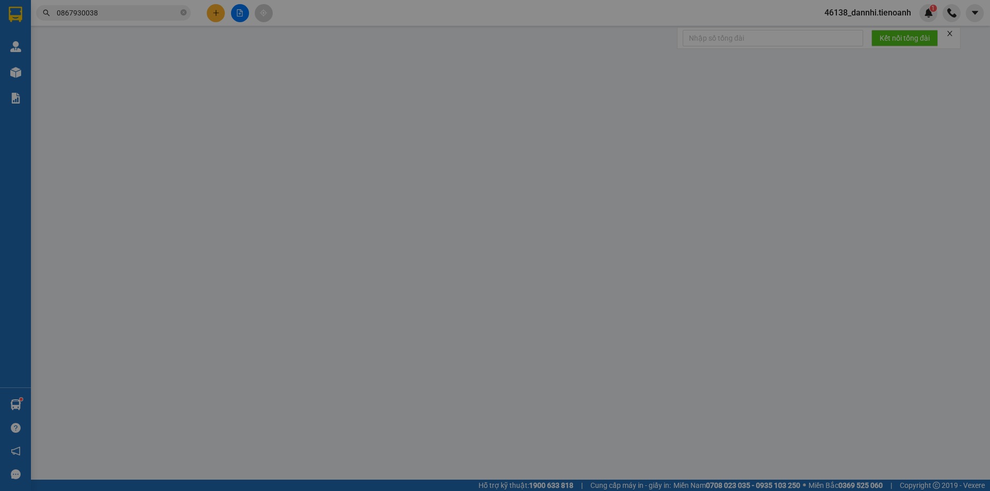
type input "60.000"
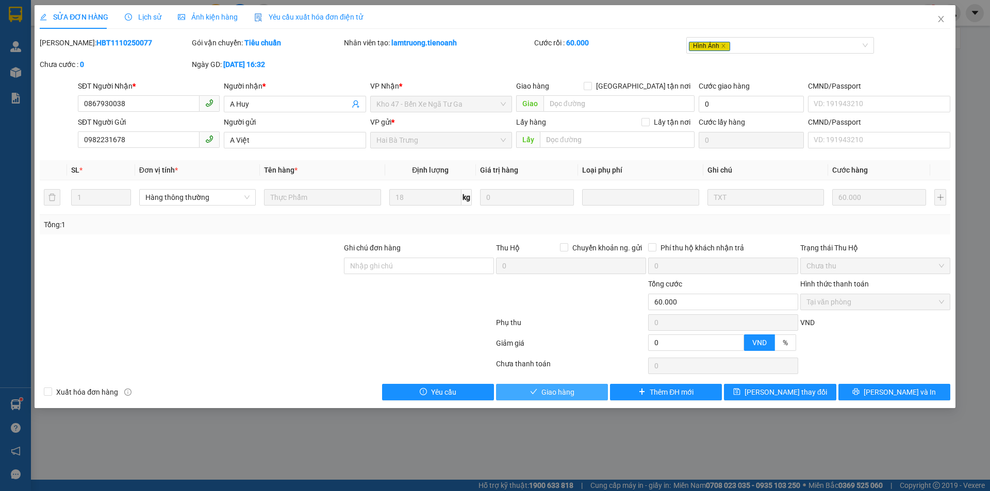
click at [568, 392] on span "Giao hàng" at bounding box center [557, 392] width 33 height 11
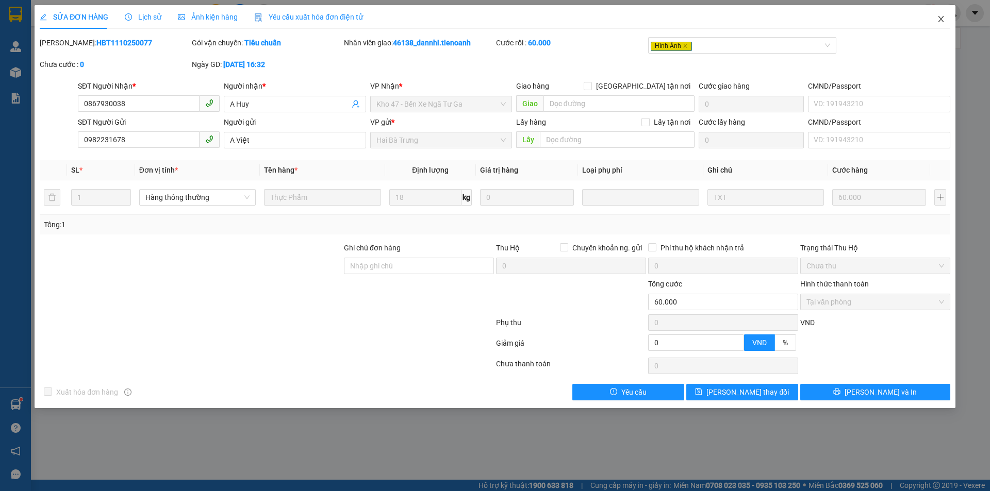
click at [942, 22] on icon "close" at bounding box center [940, 19] width 8 height 8
